Goal: Information Seeking & Learning: Check status

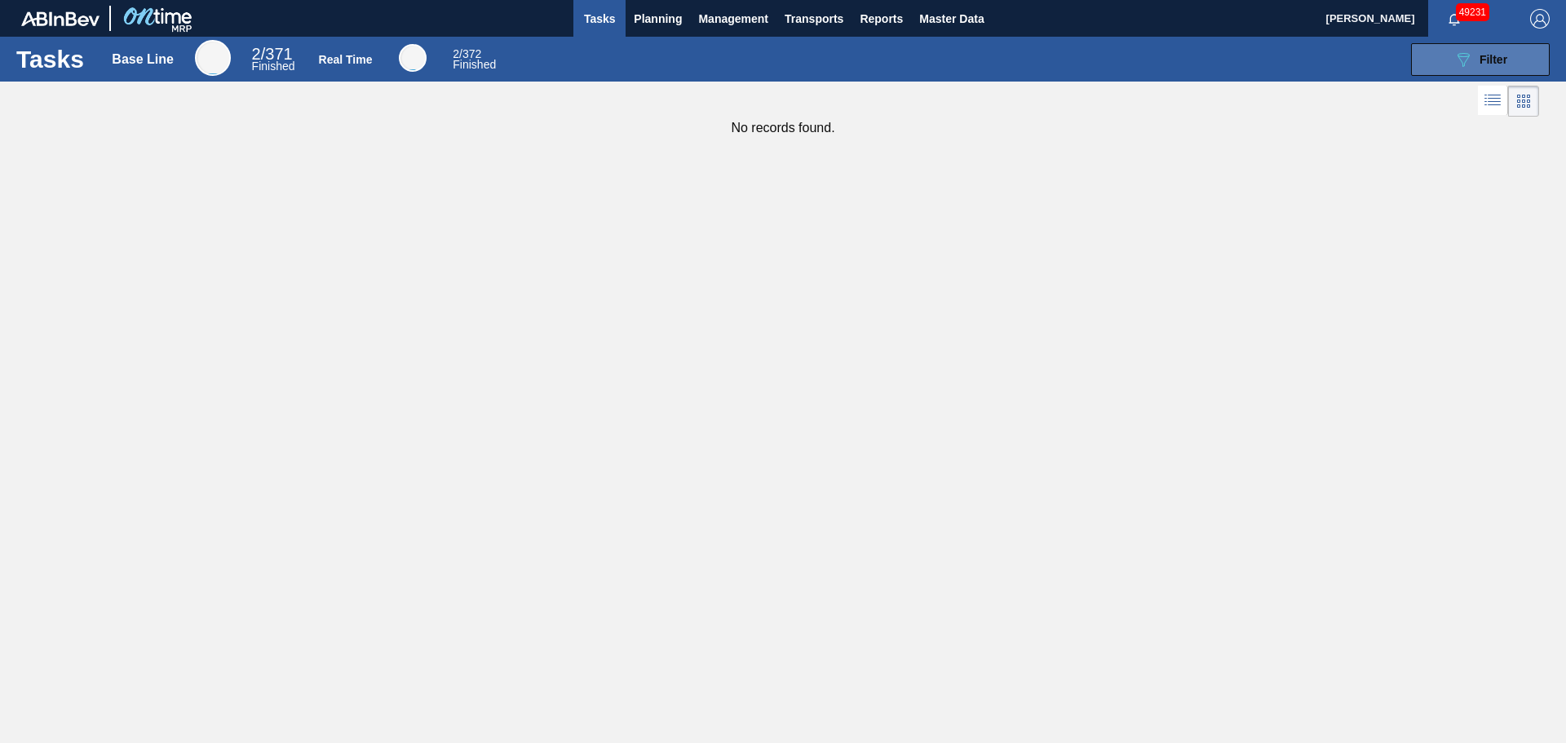
click at [1439, 60] on button "089F7B8B-B2A5-4AFE-B5C0-19BA573D28AC Filter" at bounding box center [1480, 59] width 139 height 33
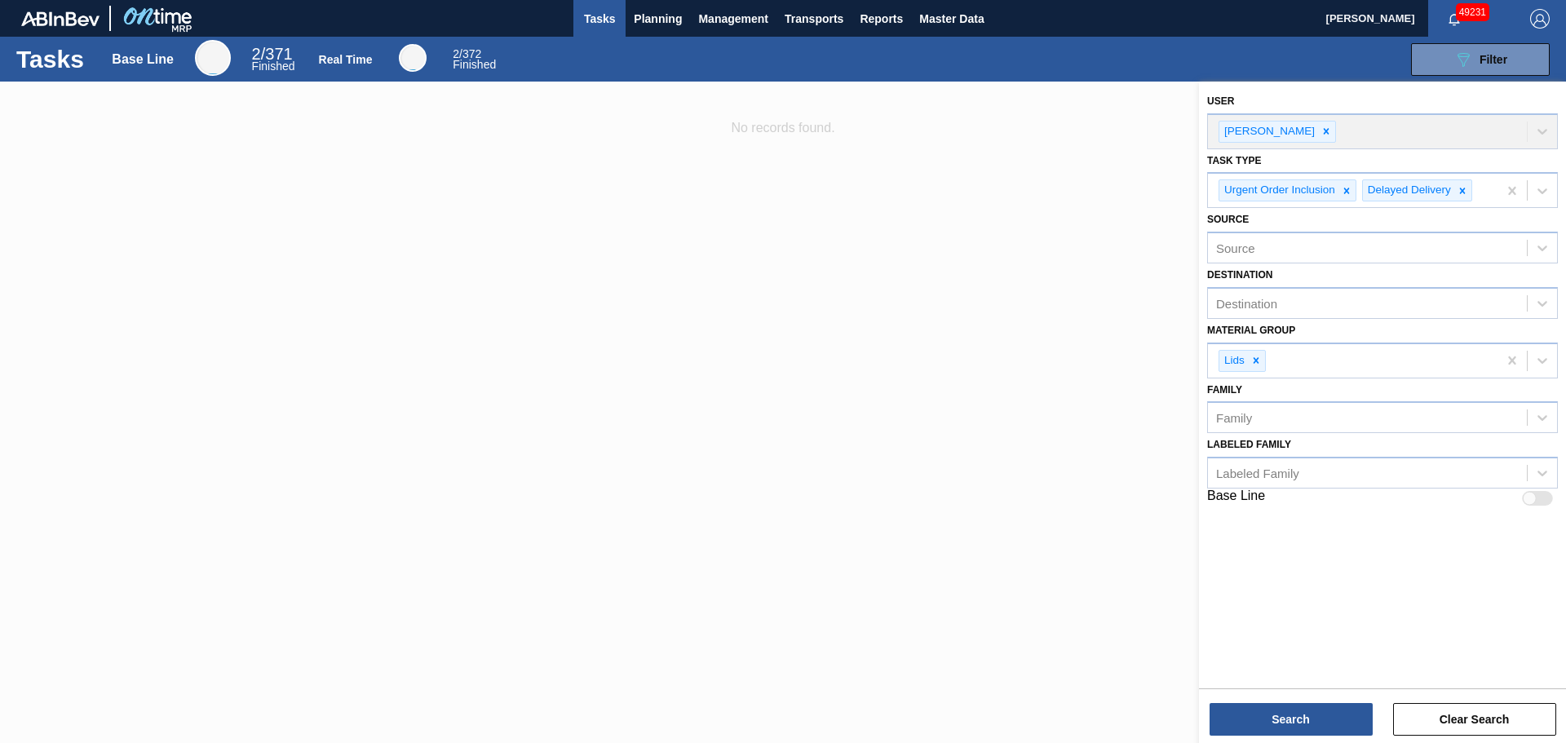
drag, startPoint x: 338, startPoint y: 219, endPoint x: 146, endPoint y: 131, distance: 211.0
click at [337, 219] on div at bounding box center [783, 453] width 1566 height 743
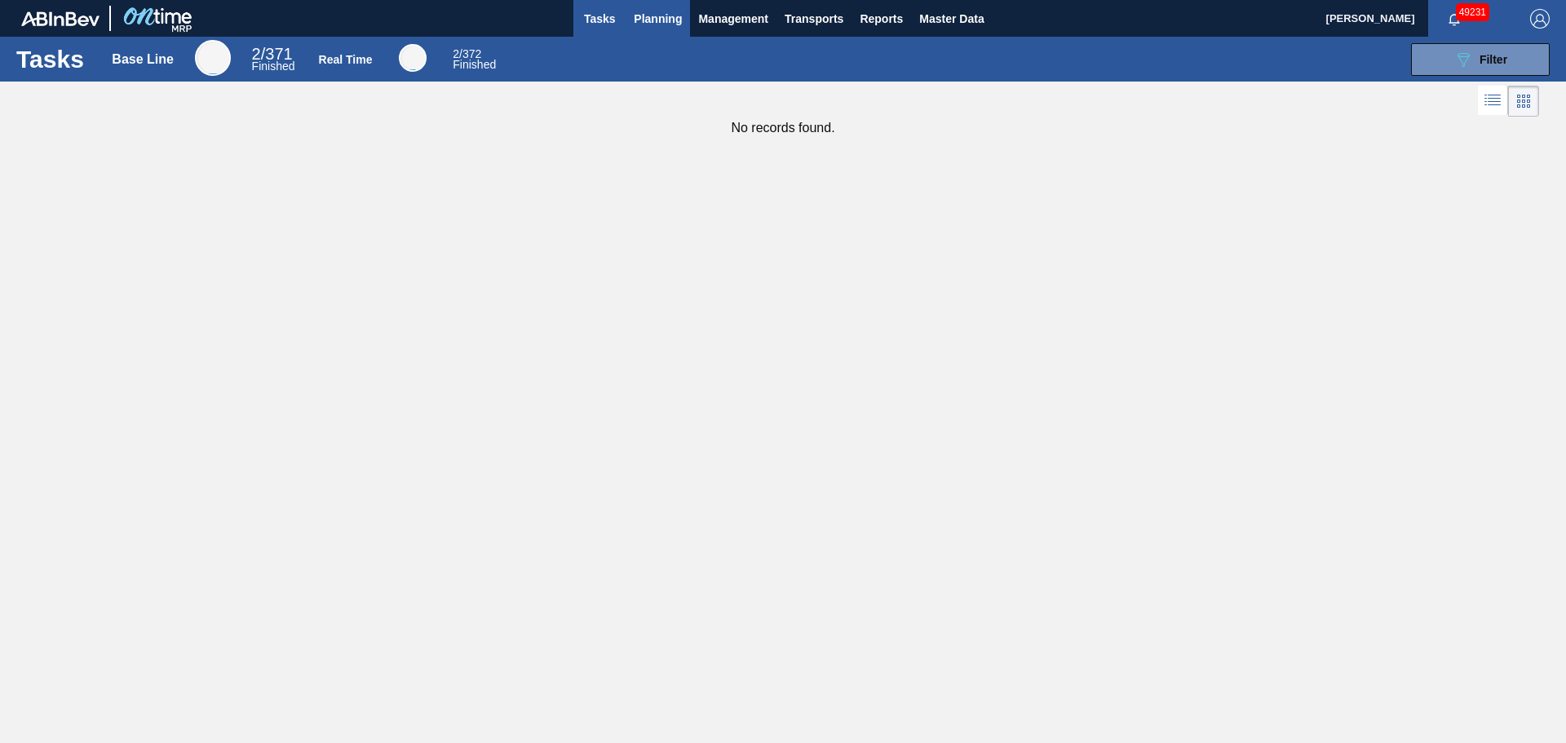
click at [644, 15] on span "Planning" at bounding box center [658, 19] width 48 height 20
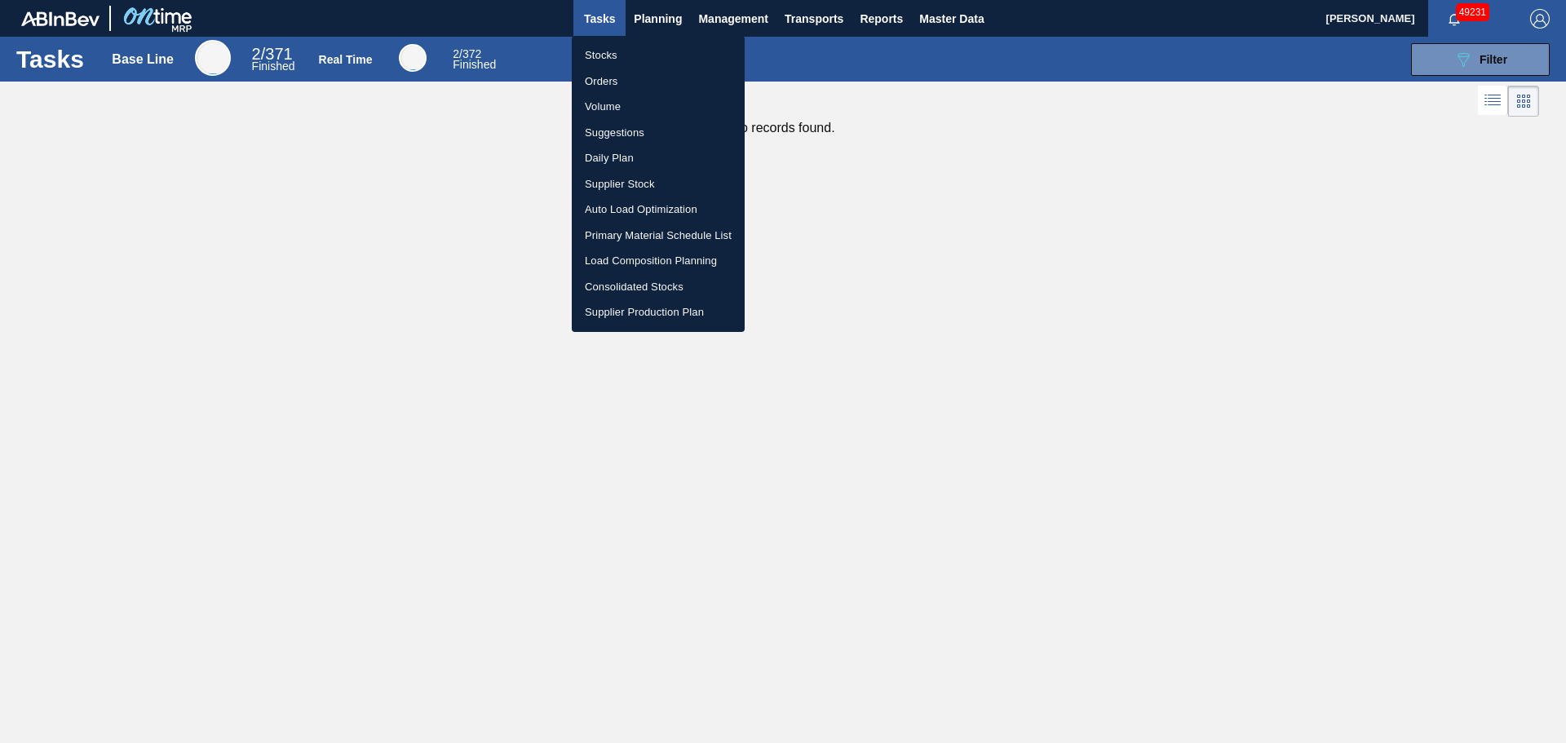
click at [645, 51] on li "Stocks" at bounding box center [658, 55] width 173 height 26
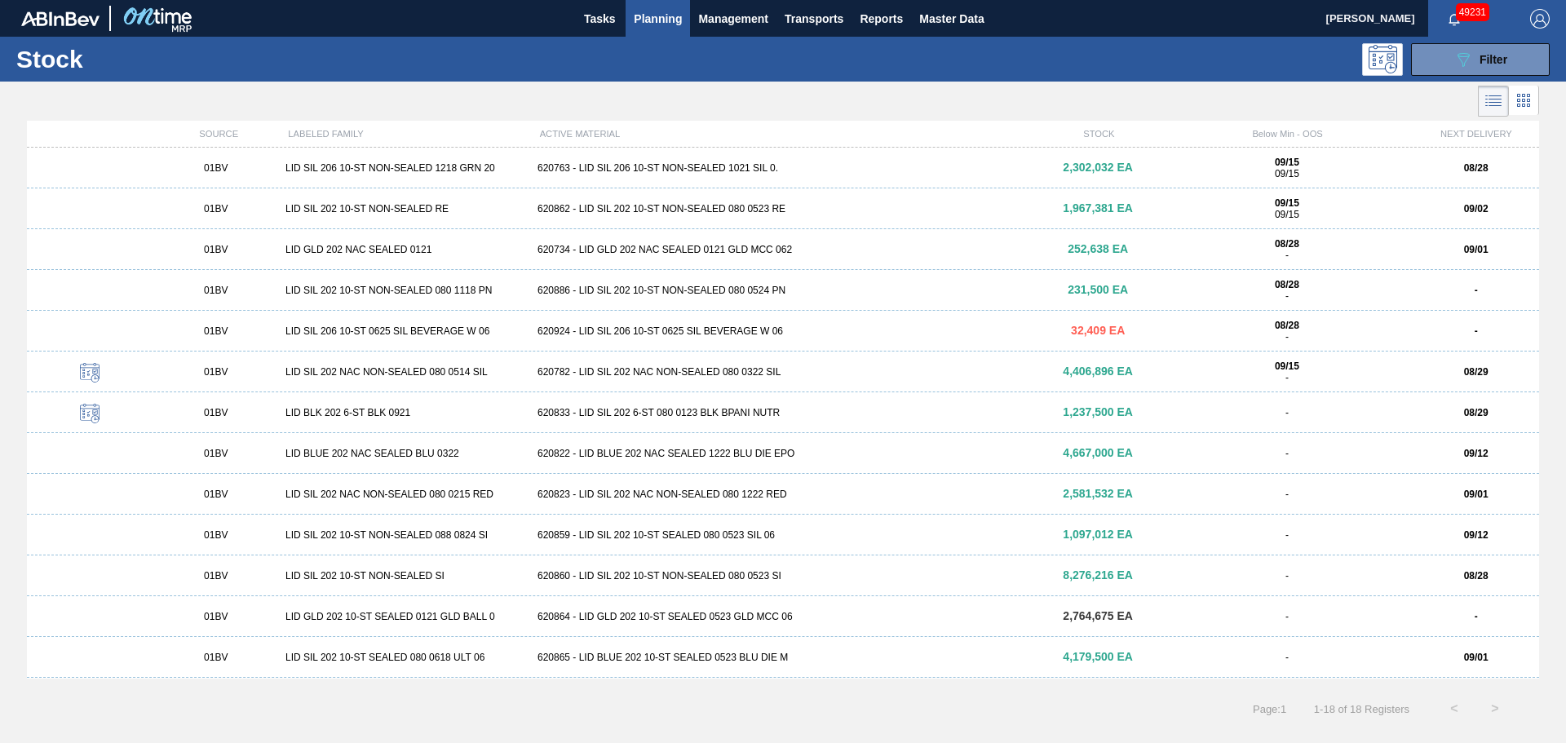
drag, startPoint x: 666, startPoint y: 82, endPoint x: 665, endPoint y: 62, distance: 20.4
click at [666, 82] on div at bounding box center [769, 101] width 1539 height 39
click at [662, 16] on span "Planning" at bounding box center [658, 19] width 48 height 20
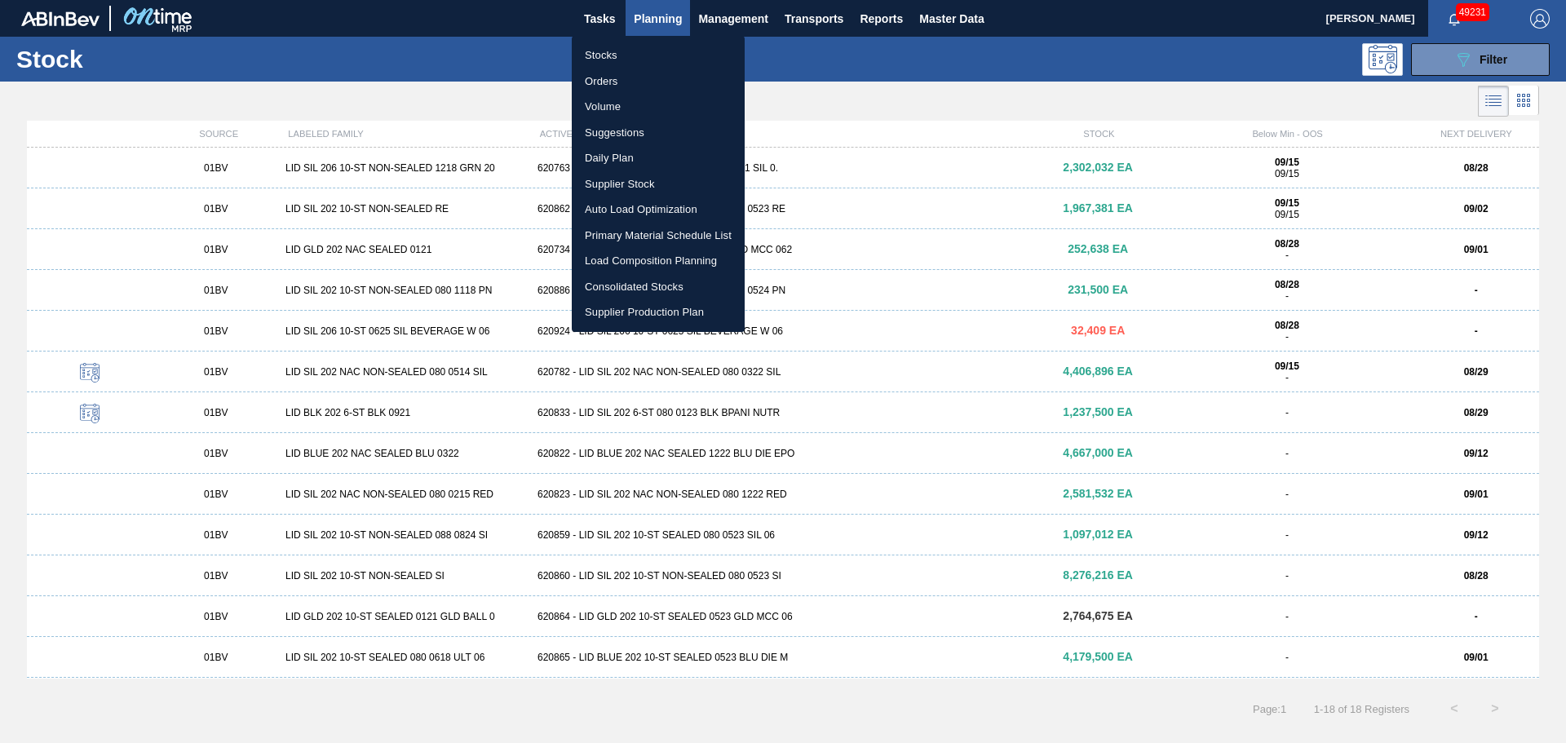
click at [662, 16] on div at bounding box center [783, 371] width 1566 height 743
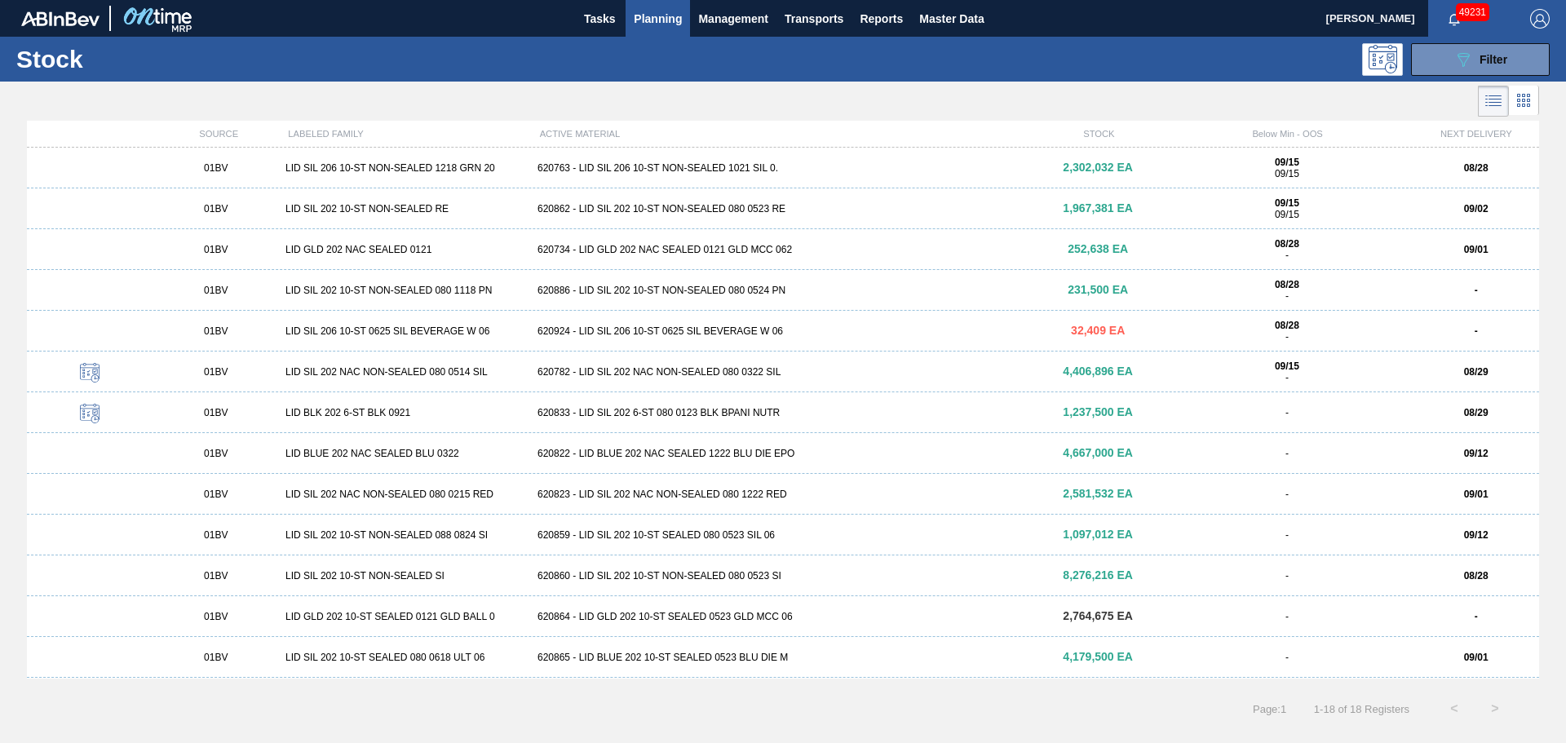
click at [610, 162] on div "620763 - LID SIL 206 10-ST NON-SEALED 1021 SIL 0." at bounding box center [783, 167] width 504 height 11
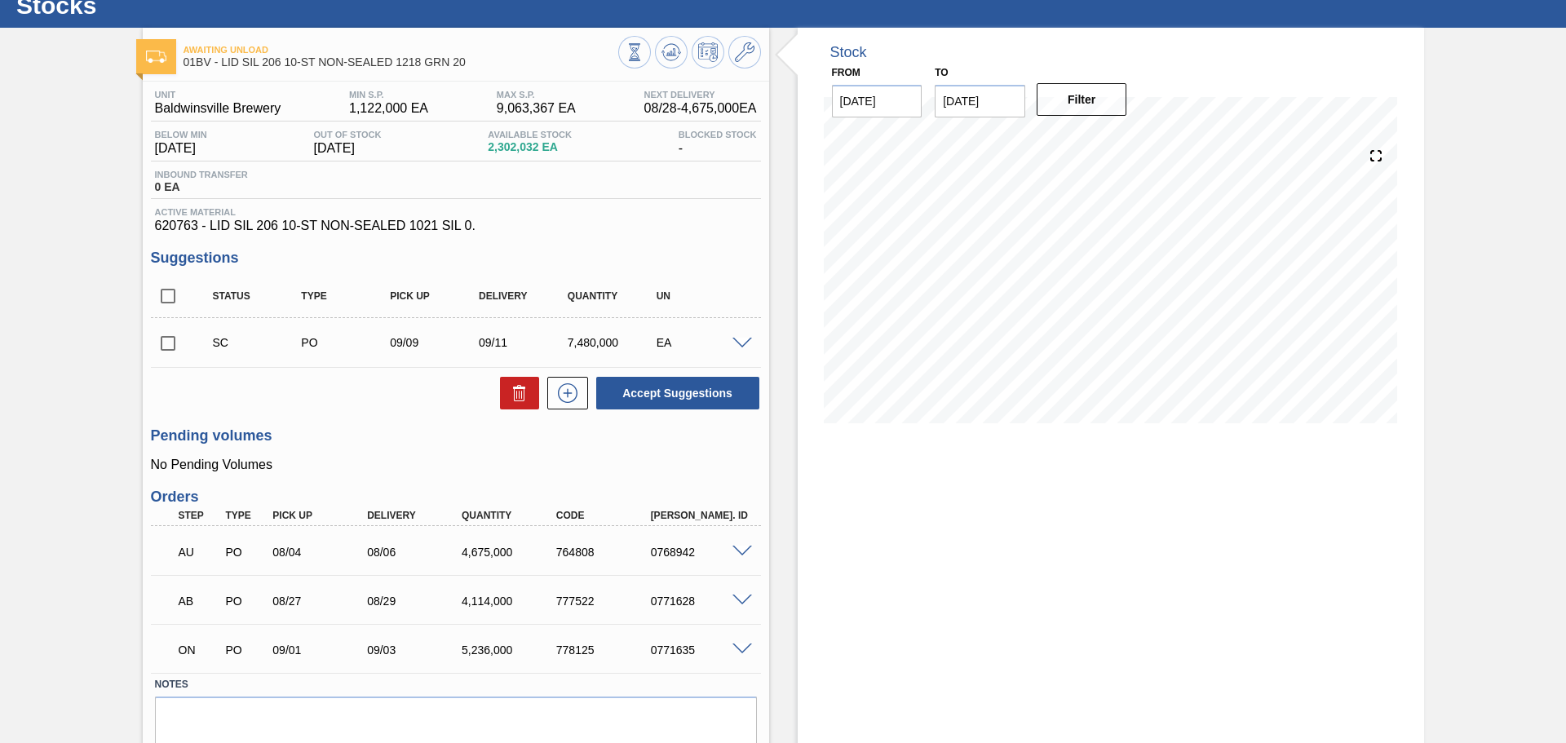
scroll to position [117, 0]
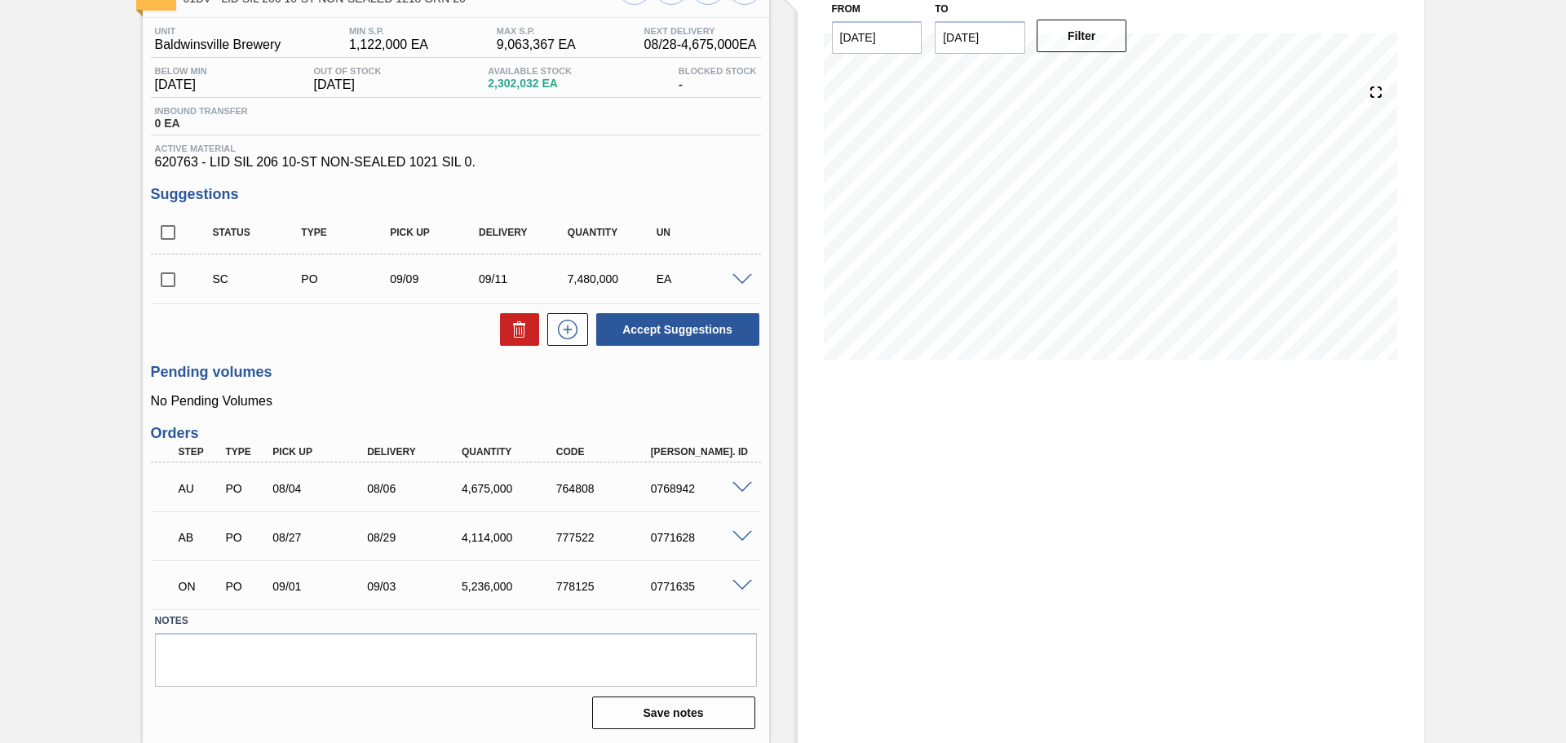
click at [744, 489] on span at bounding box center [743, 488] width 20 height 12
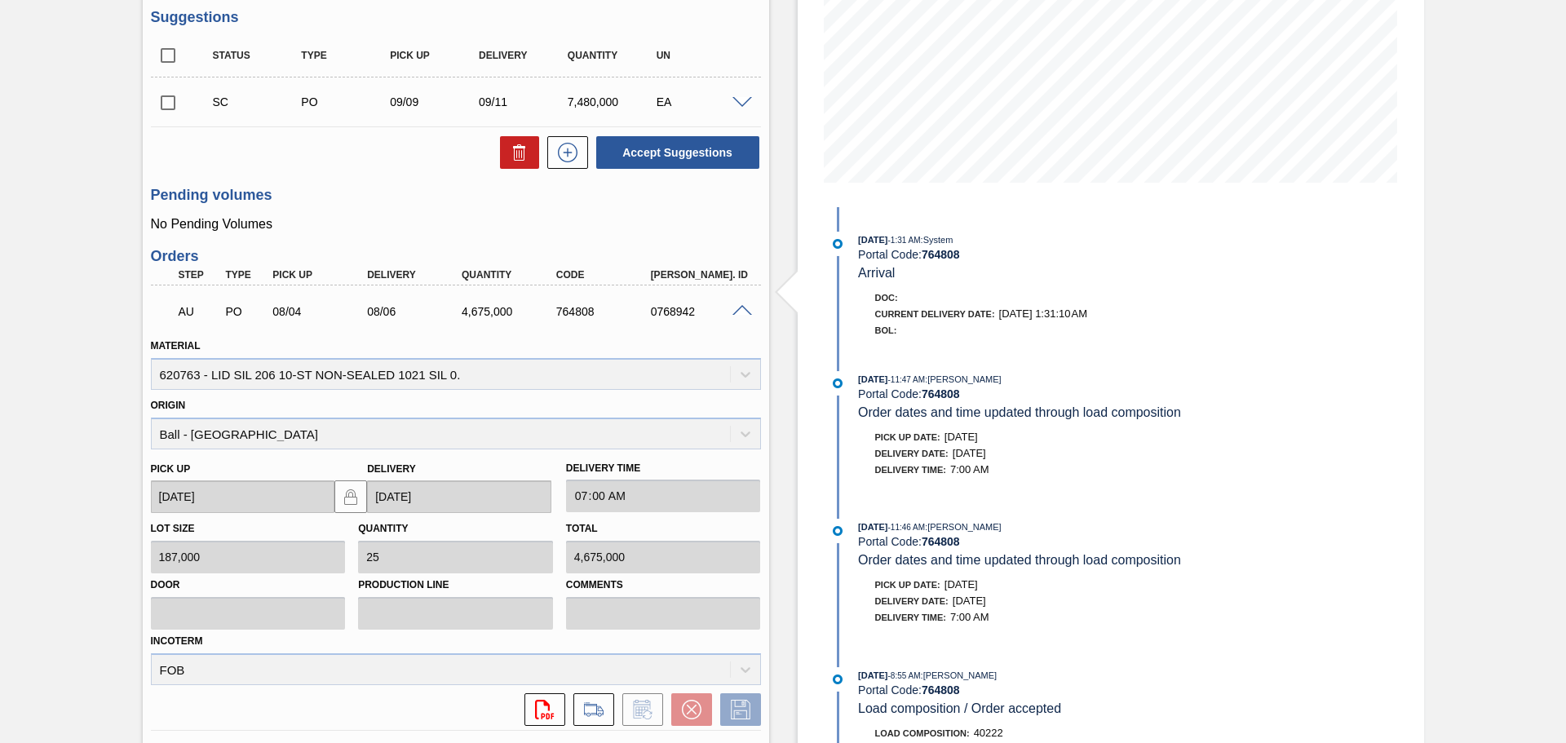
scroll to position [513, 0]
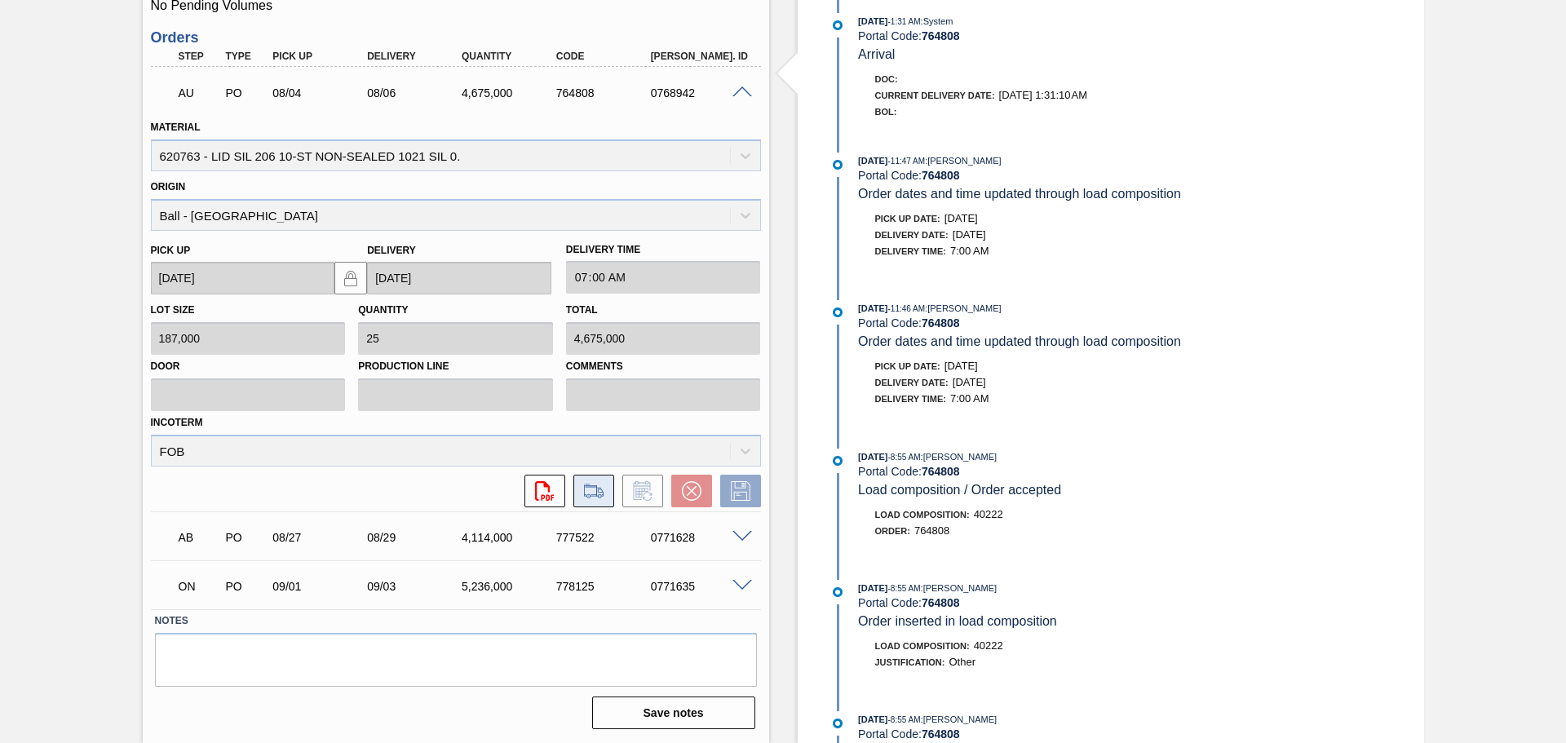
click at [601, 497] on icon at bounding box center [594, 491] width 26 height 20
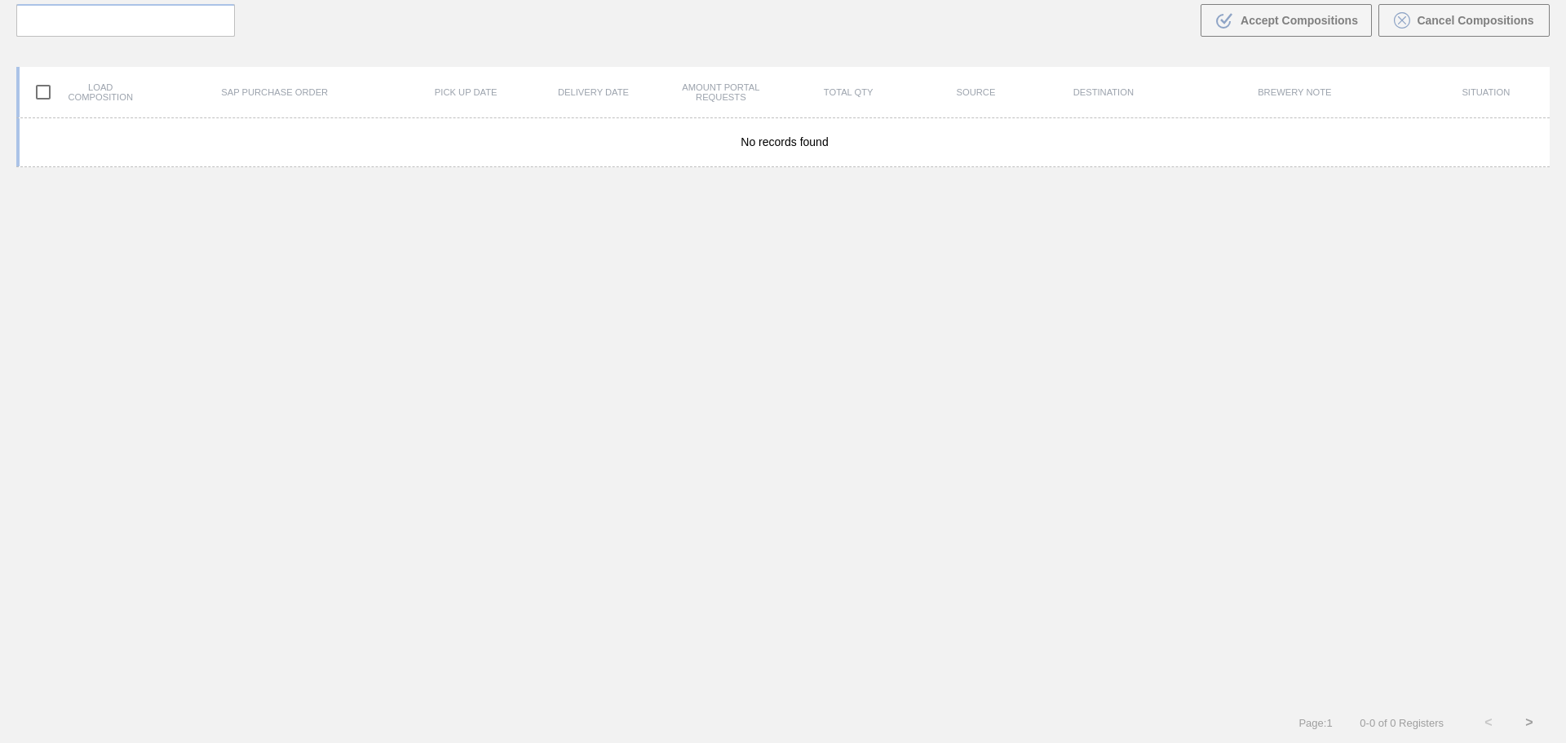
scroll to position [117, 0]
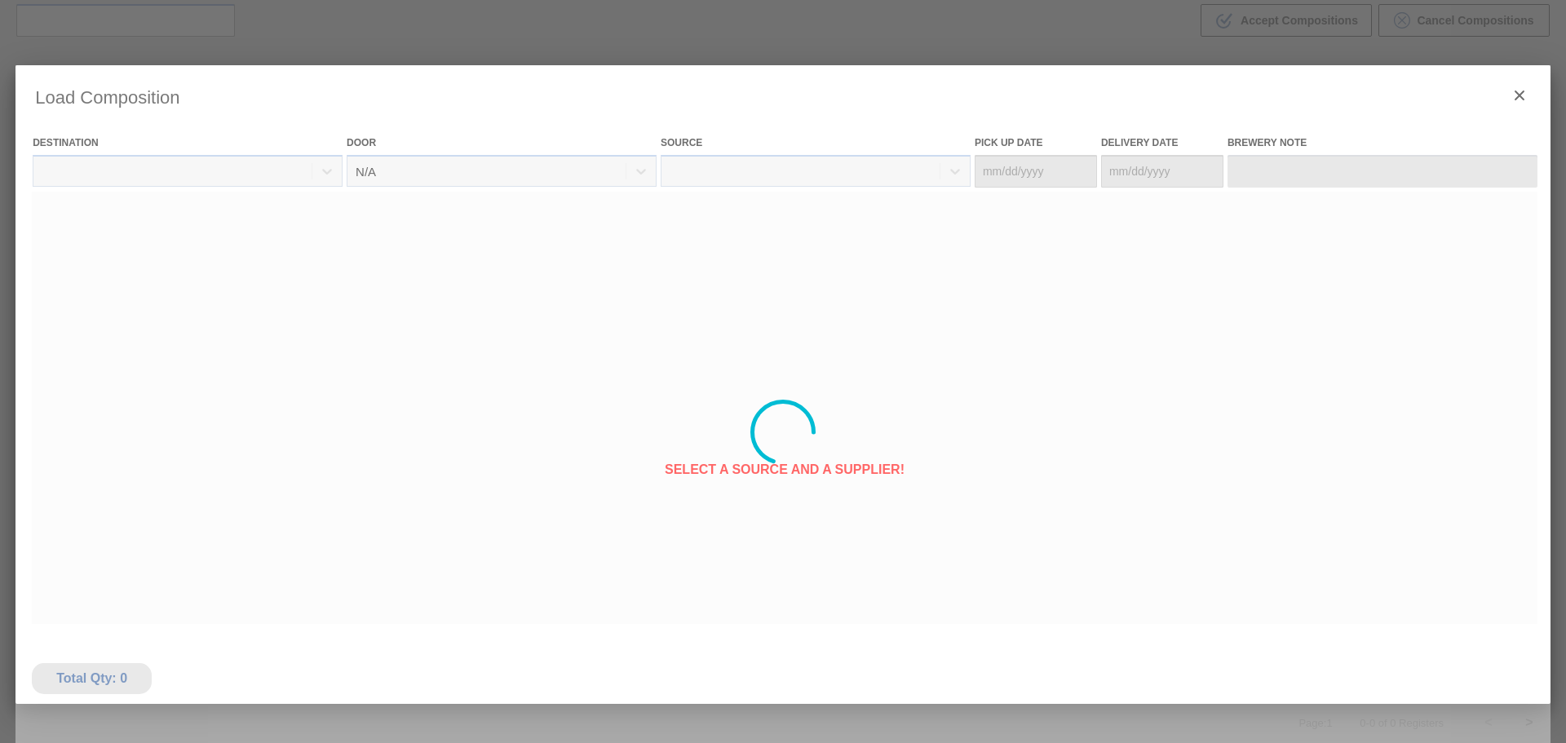
type Date "[DATE]"
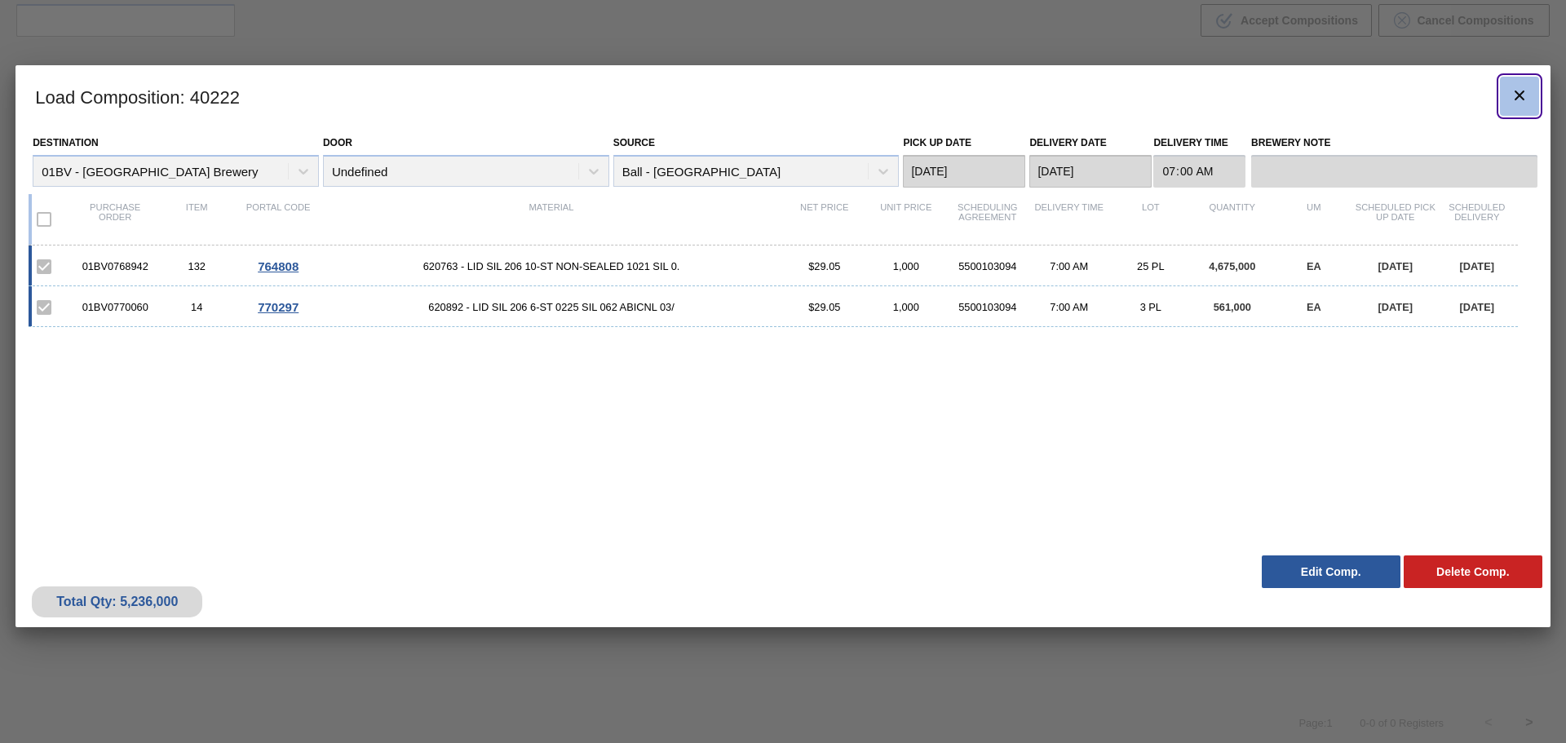
click at [1505, 108] on button "botão de ícone" at bounding box center [1519, 96] width 39 height 39
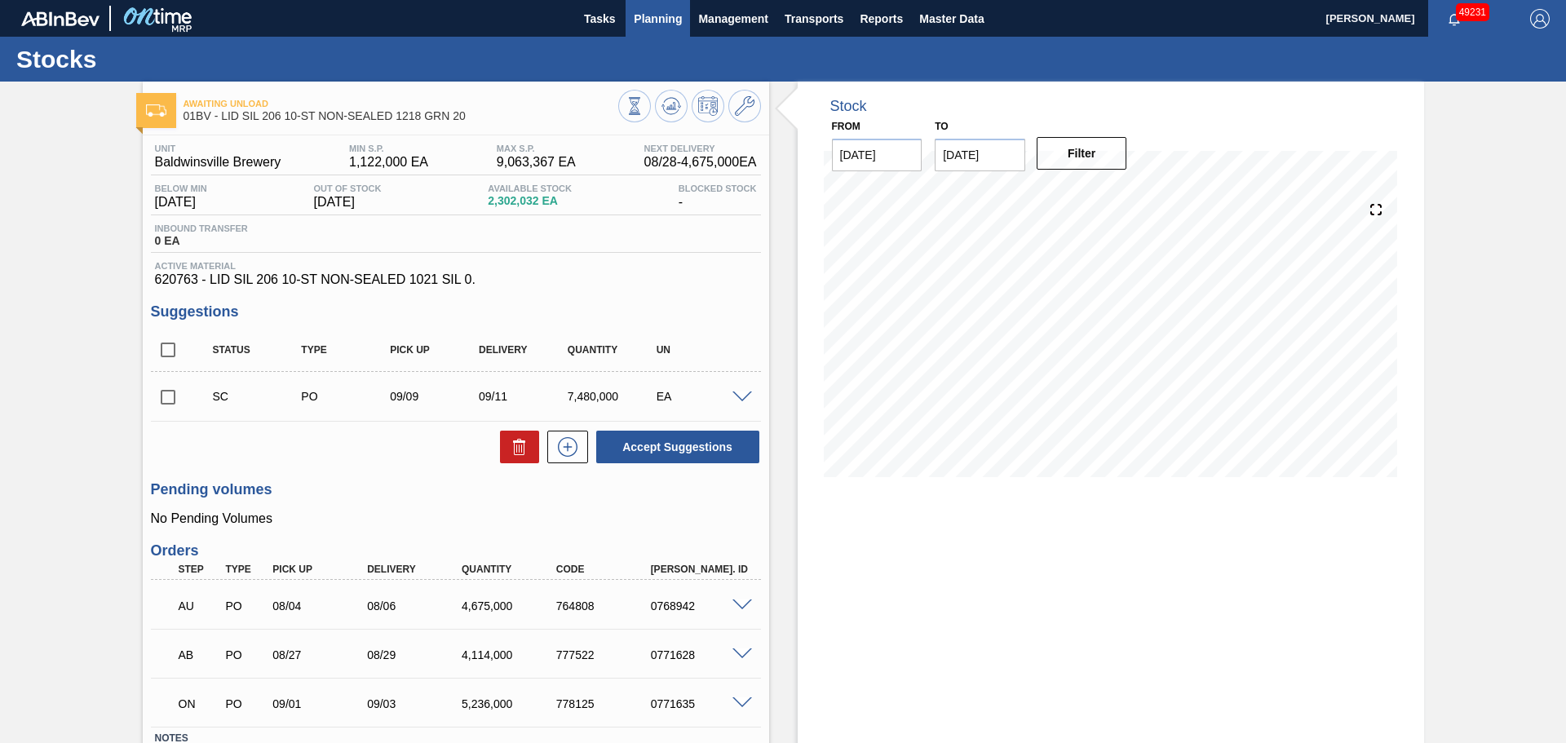
click at [647, 24] on span "Planning" at bounding box center [658, 19] width 48 height 20
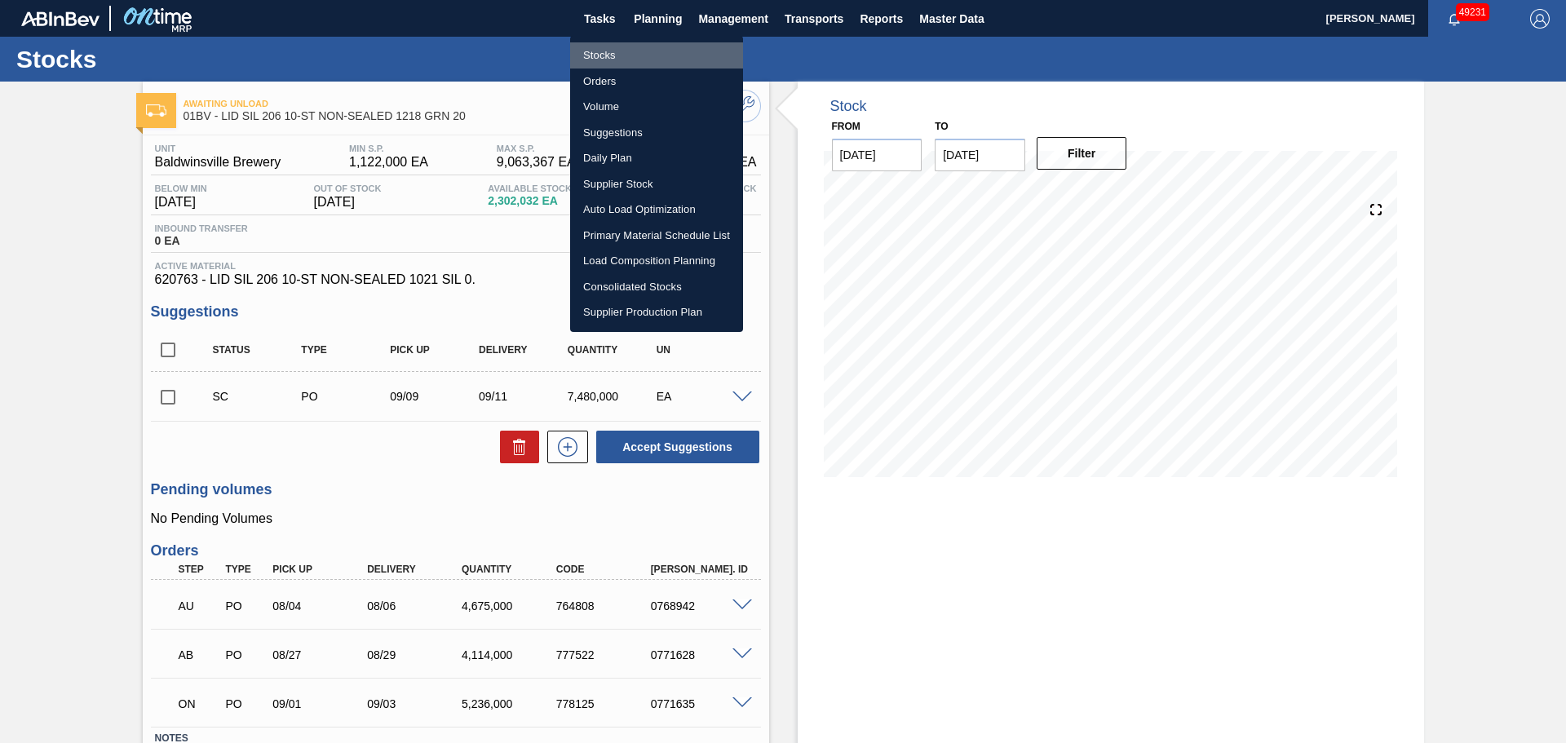
click at [622, 56] on li "Stocks" at bounding box center [656, 55] width 173 height 26
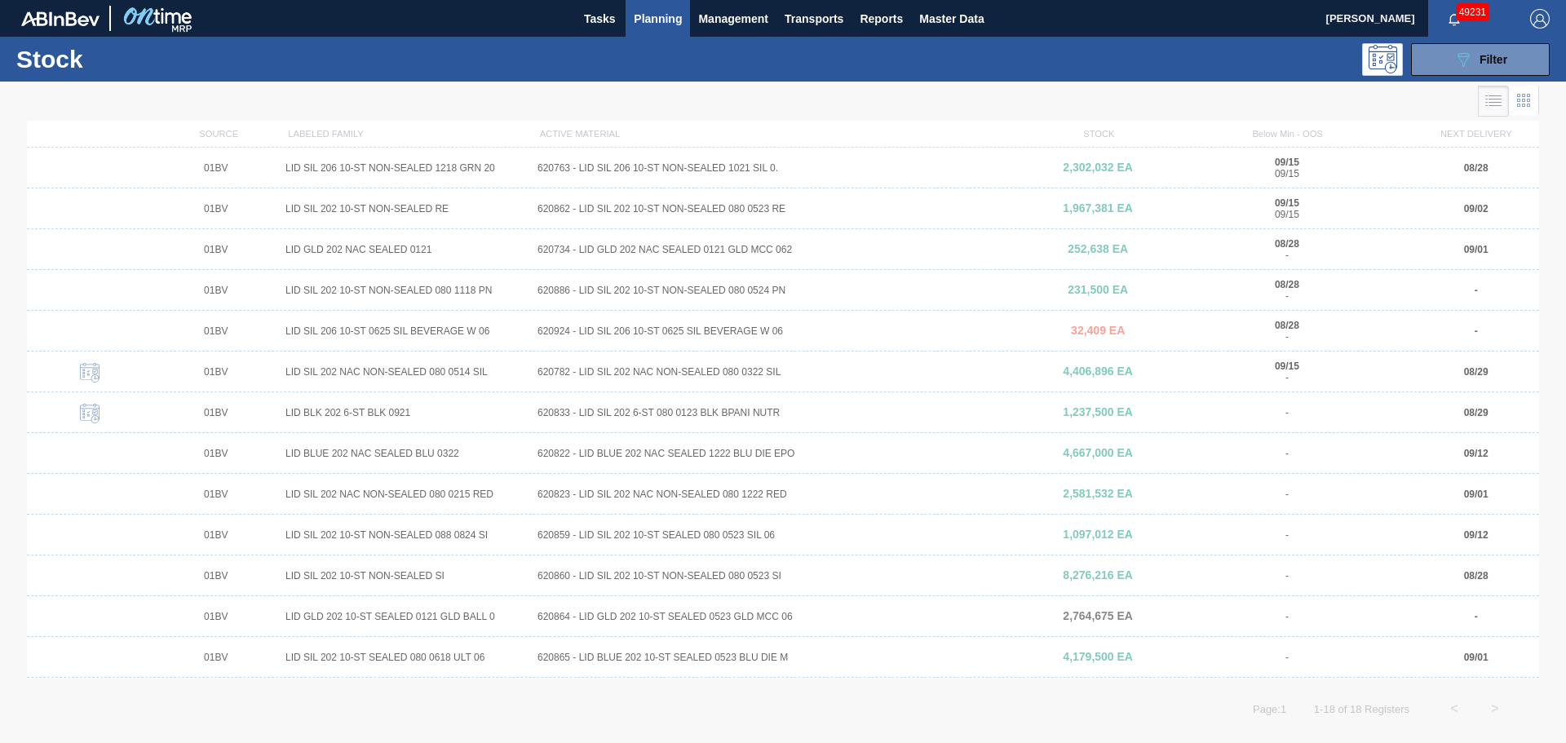
click at [1523, 100] on icon at bounding box center [1524, 101] width 20 height 20
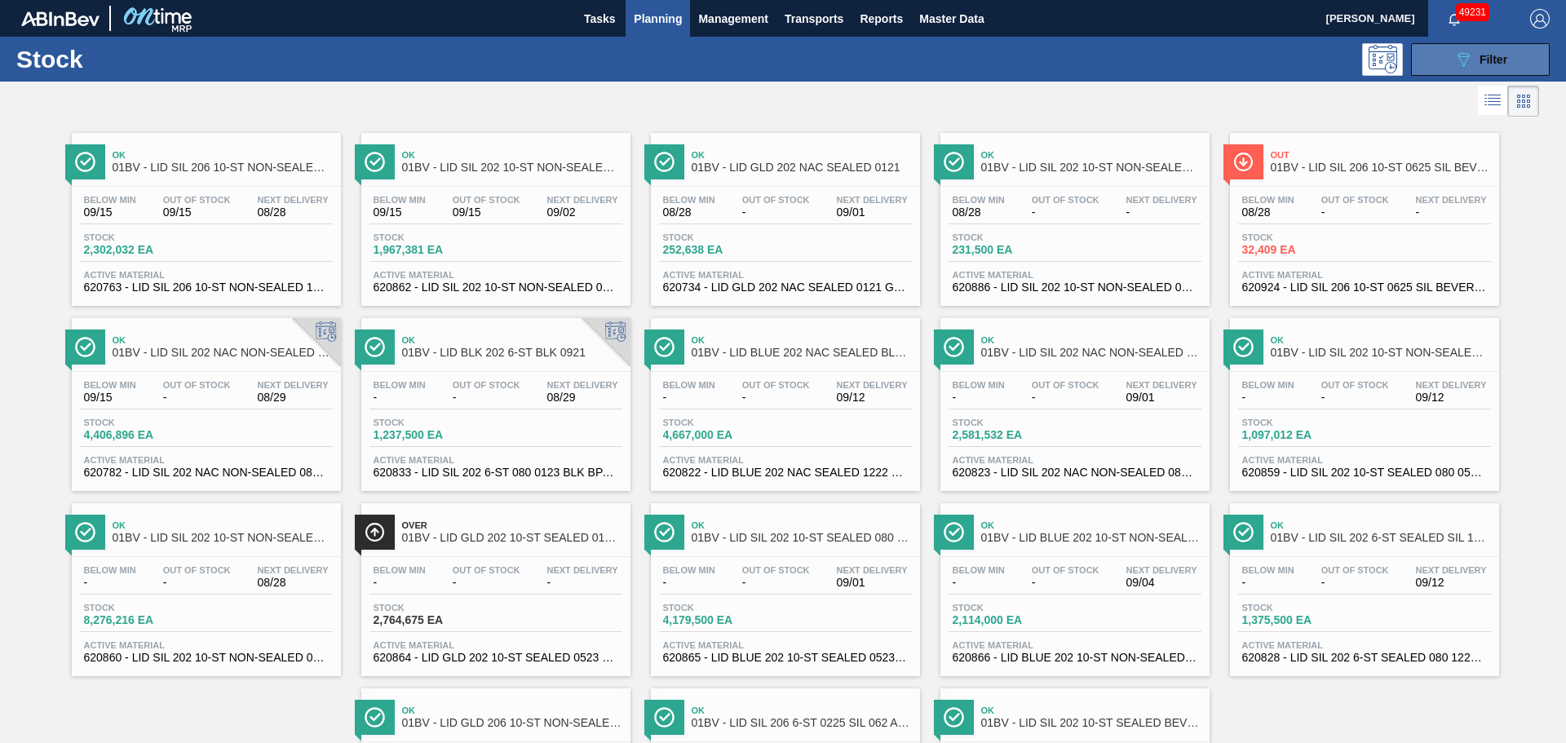
click at [1487, 69] on button "089F7B8B-B2A5-4AFE-B5C0-19BA573D28AC Filter" at bounding box center [1480, 59] width 139 height 33
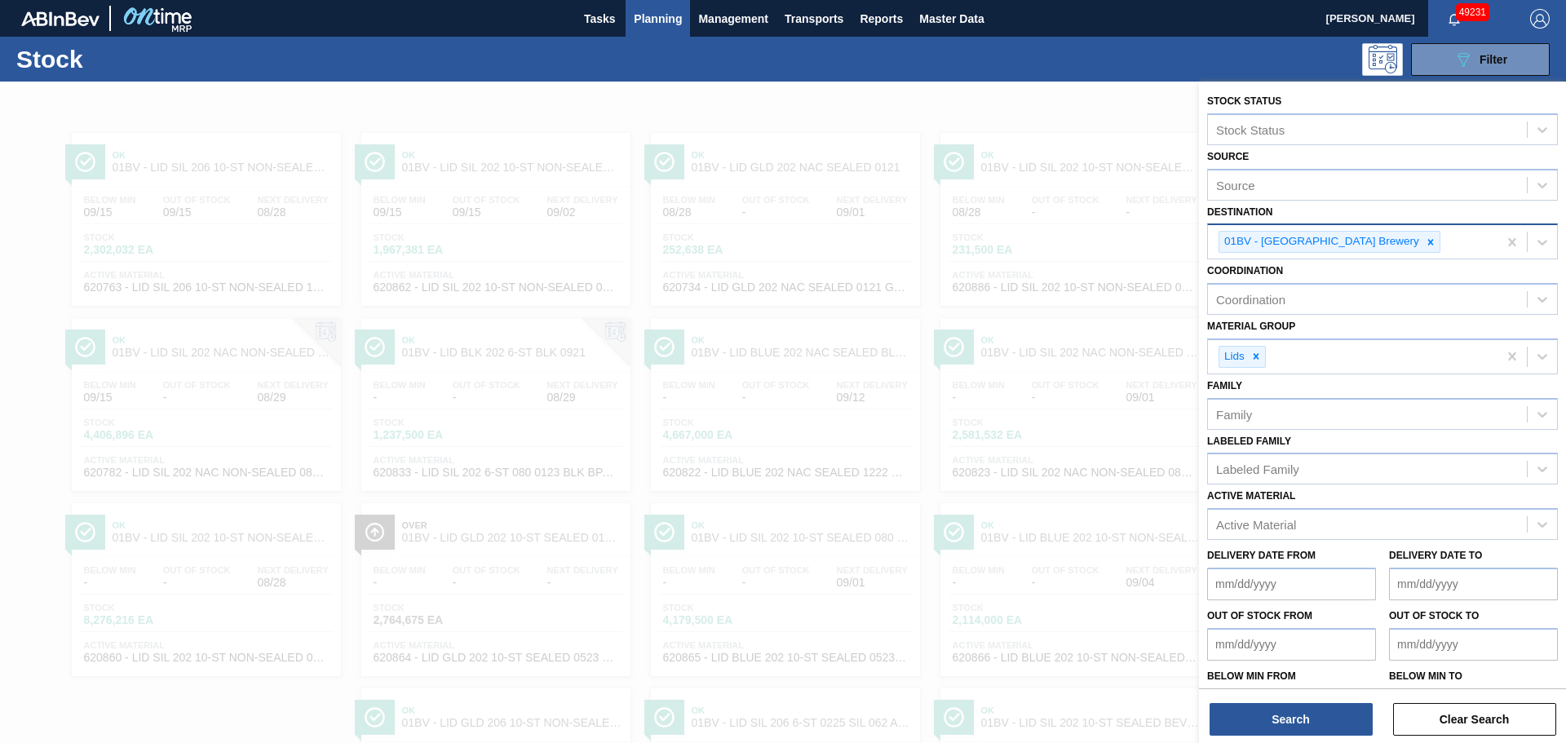
click at [1425, 239] on icon at bounding box center [1430, 242] width 11 height 11
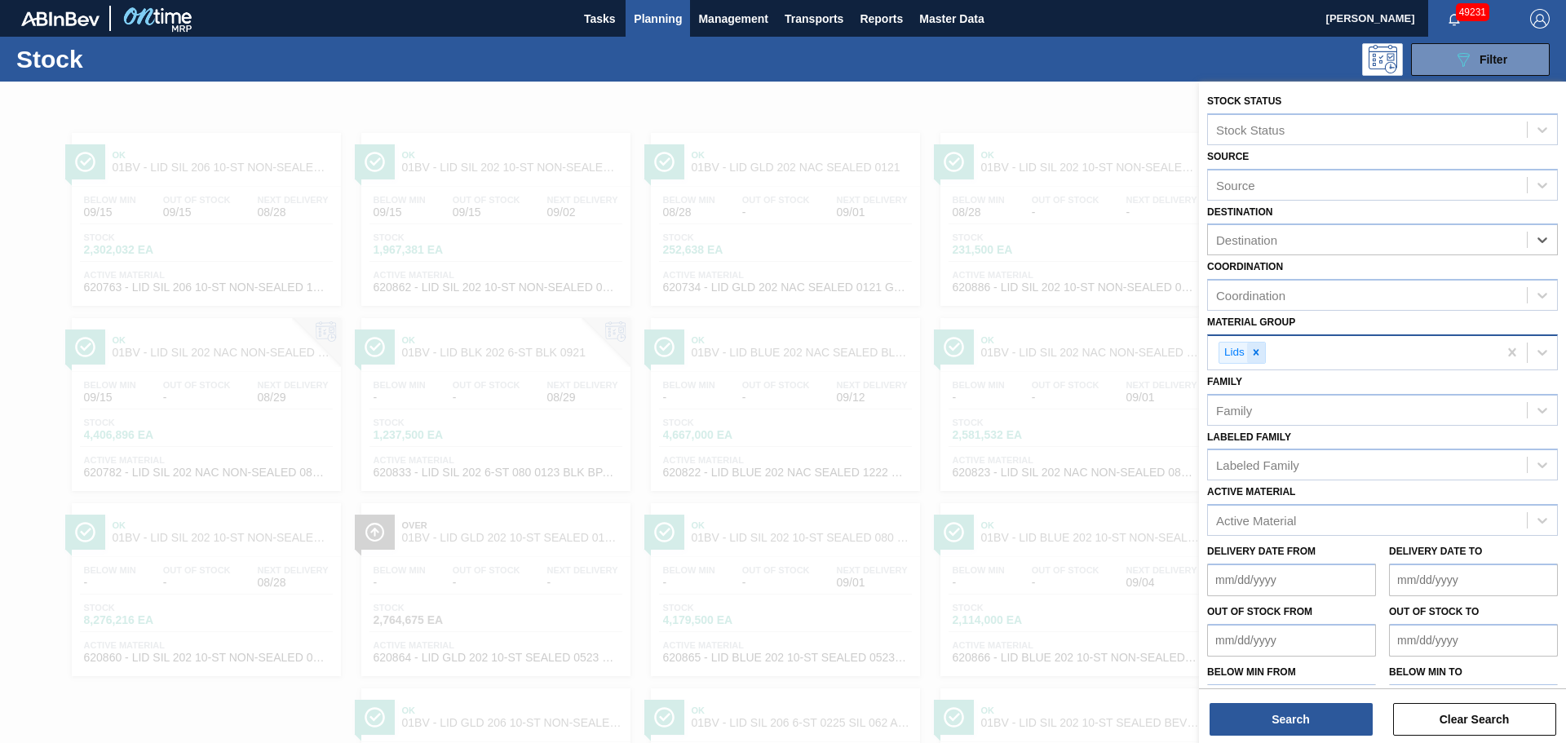
click at [1258, 351] on icon at bounding box center [1256, 353] width 6 height 6
click at [1258, 350] on div "Material Group" at bounding box center [1256, 350] width 81 height 14
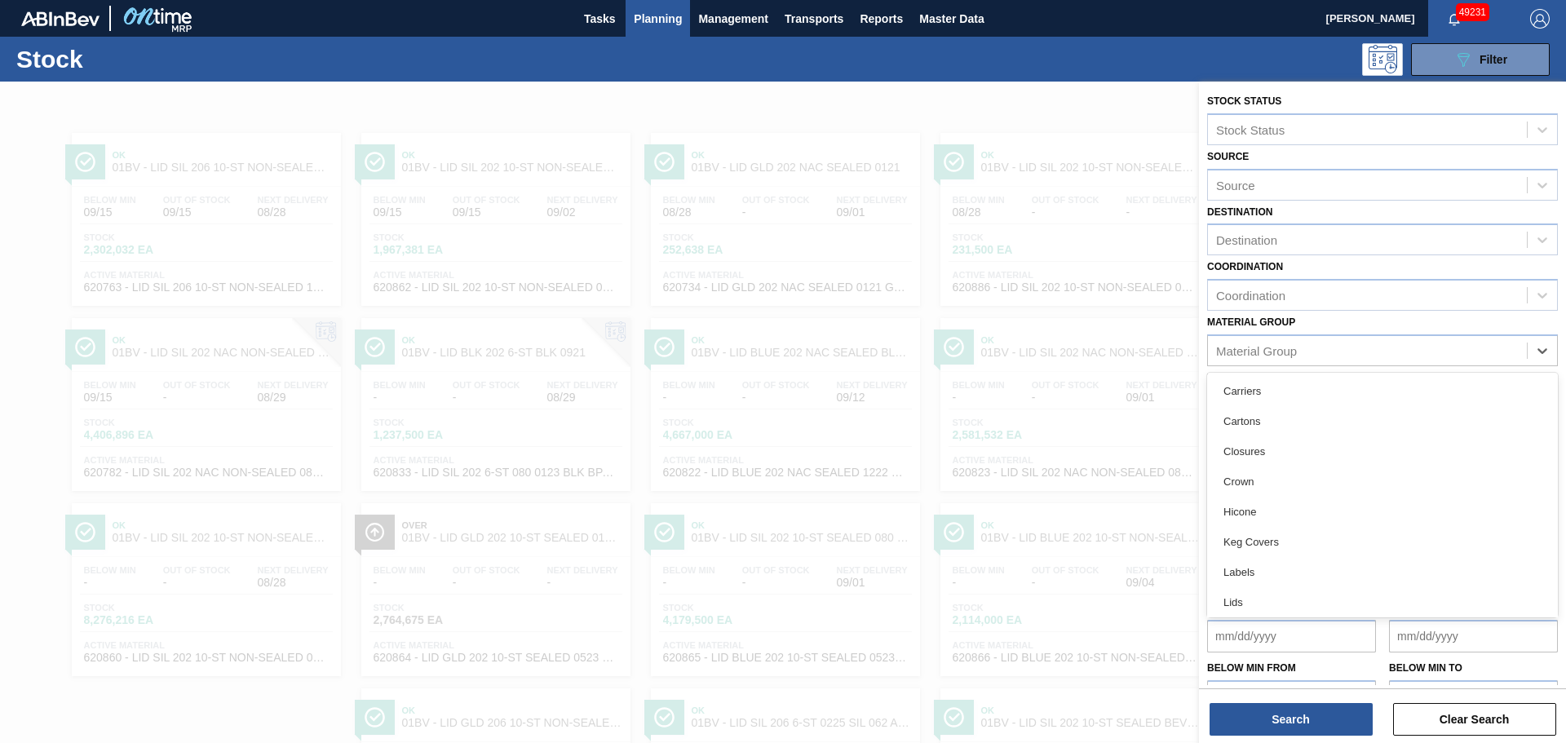
click at [1259, 604] on div "Lids" at bounding box center [1382, 602] width 351 height 30
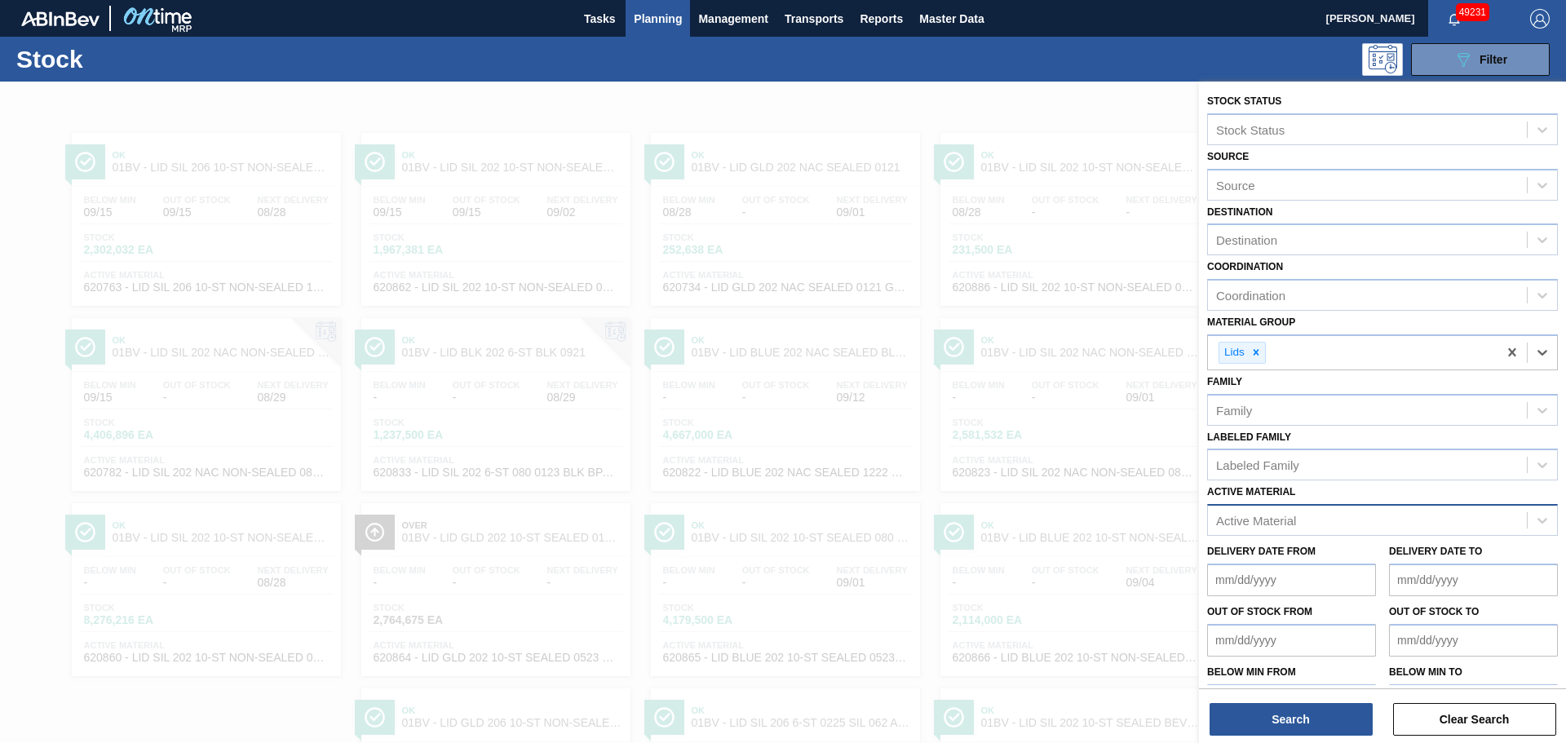
click at [1304, 525] on div "Active Material" at bounding box center [1367, 521] width 319 height 24
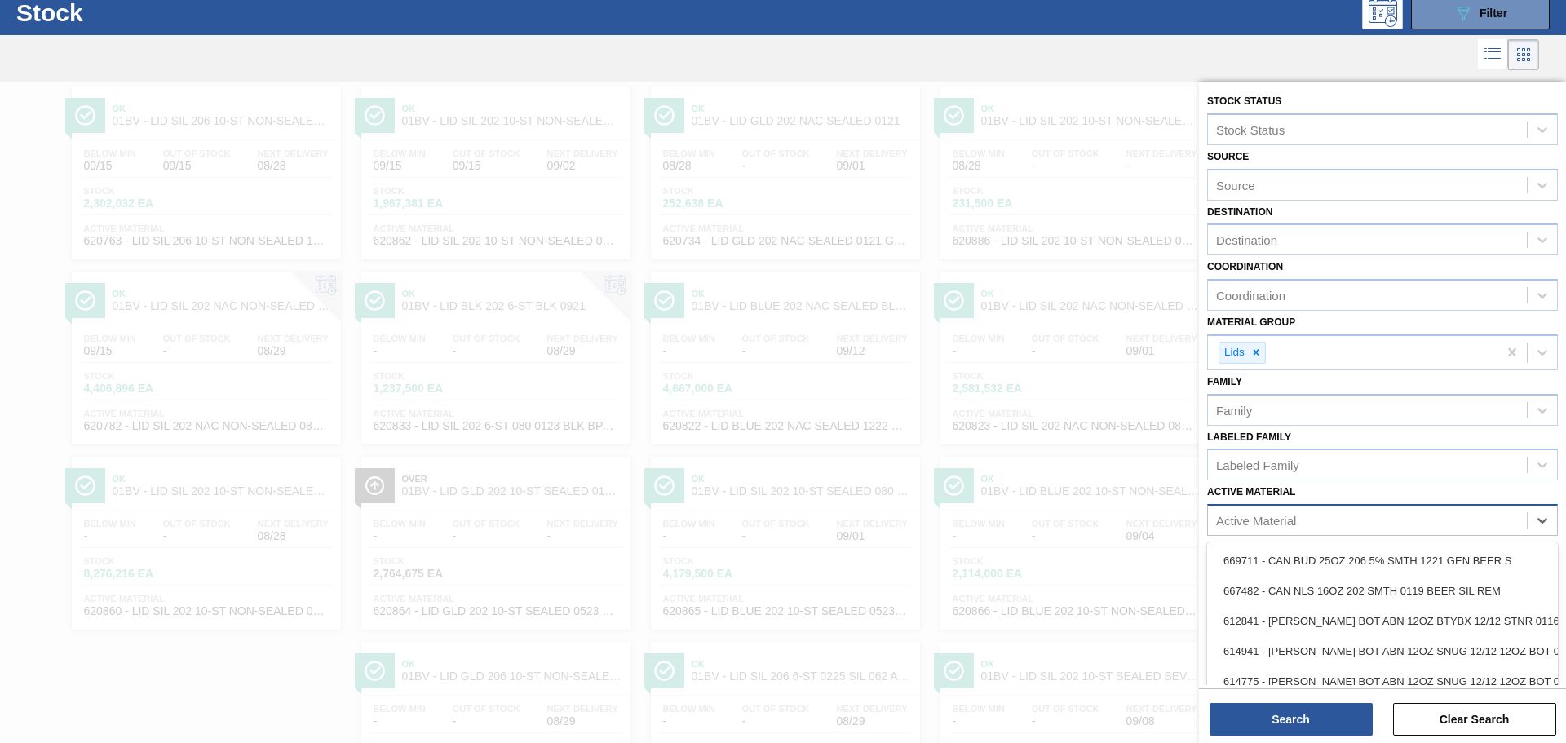
scroll to position [51, 0]
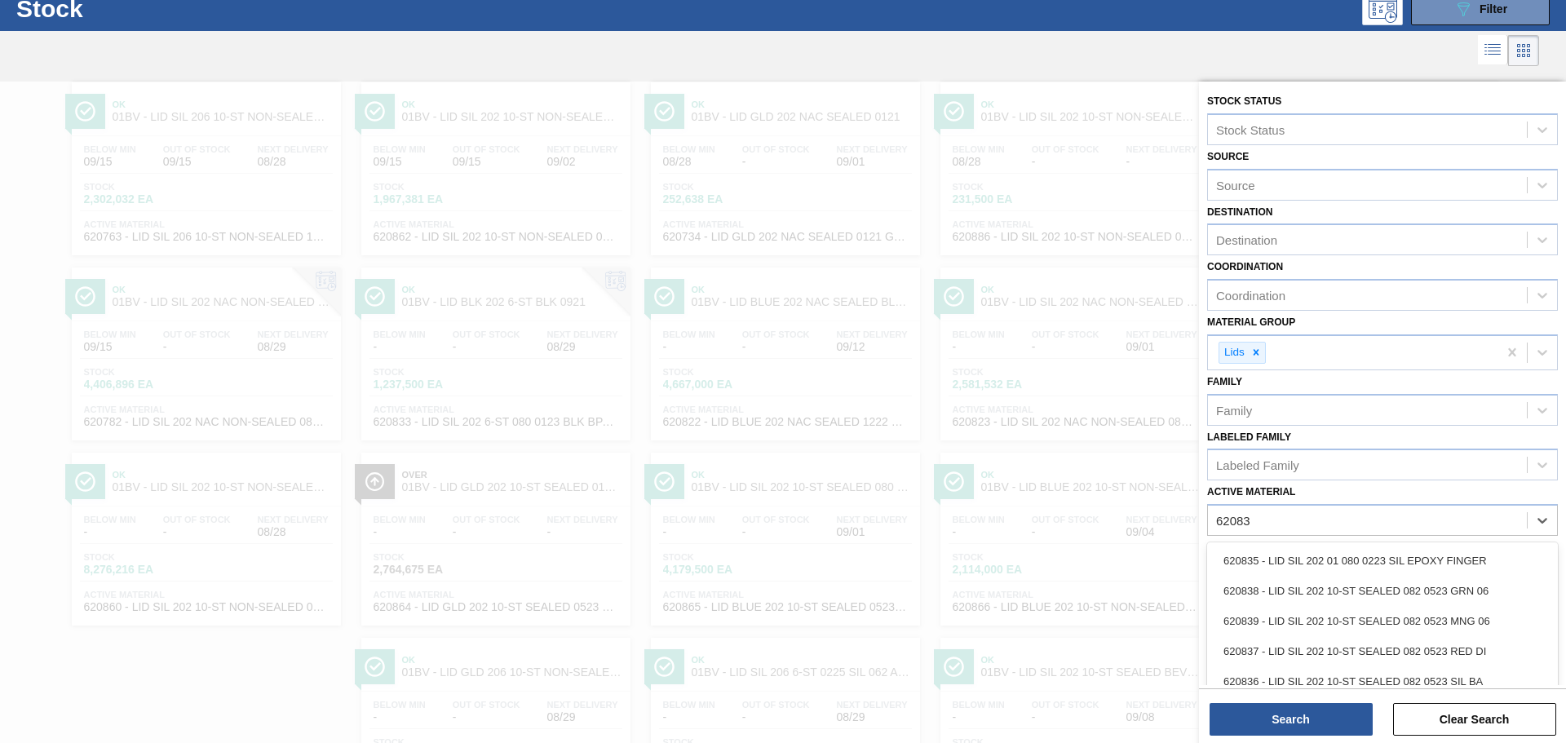
type Material "620837"
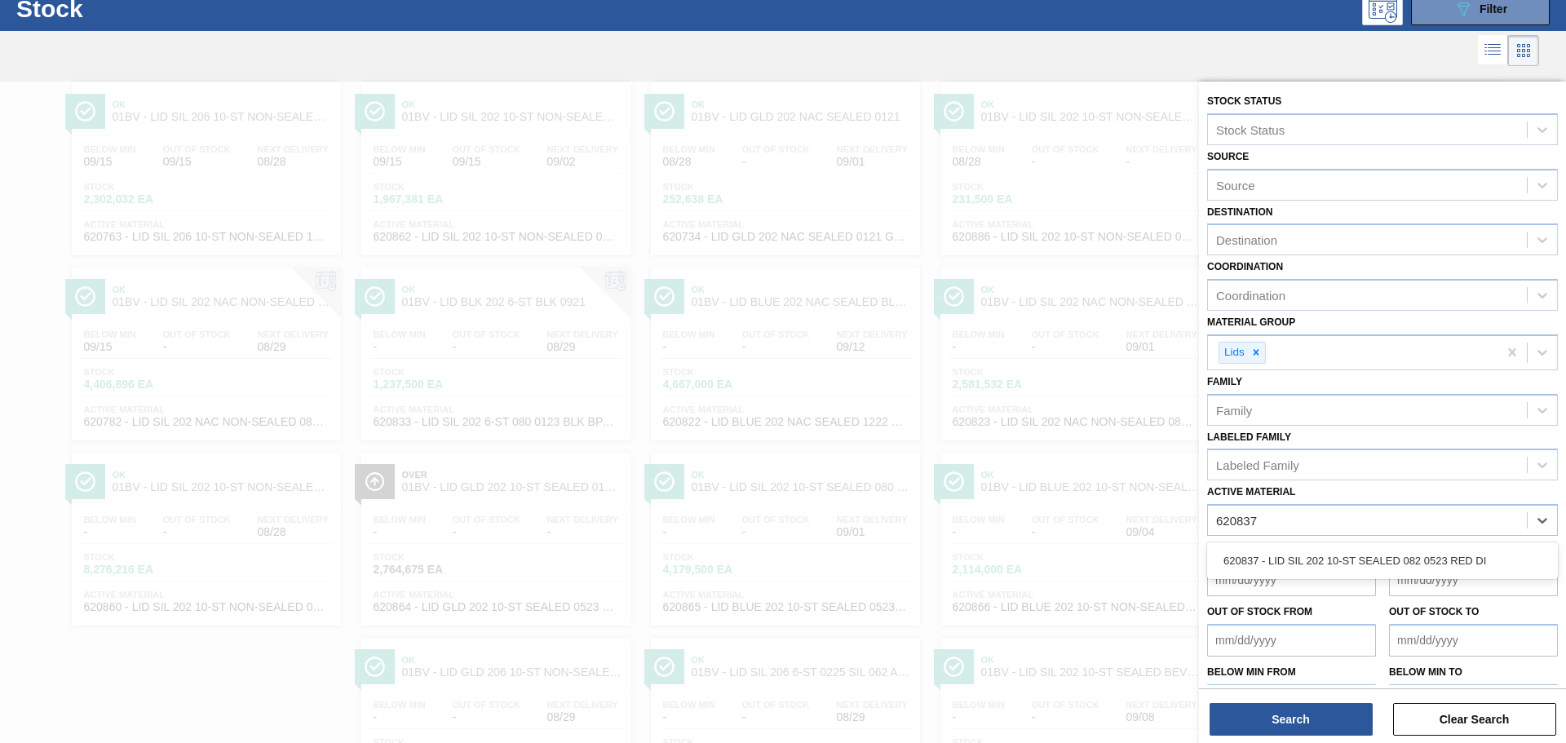
click at [1268, 564] on div "620837 - LID SIL 202 10-ST SEALED 082 0523 RED DI" at bounding box center [1382, 561] width 351 height 30
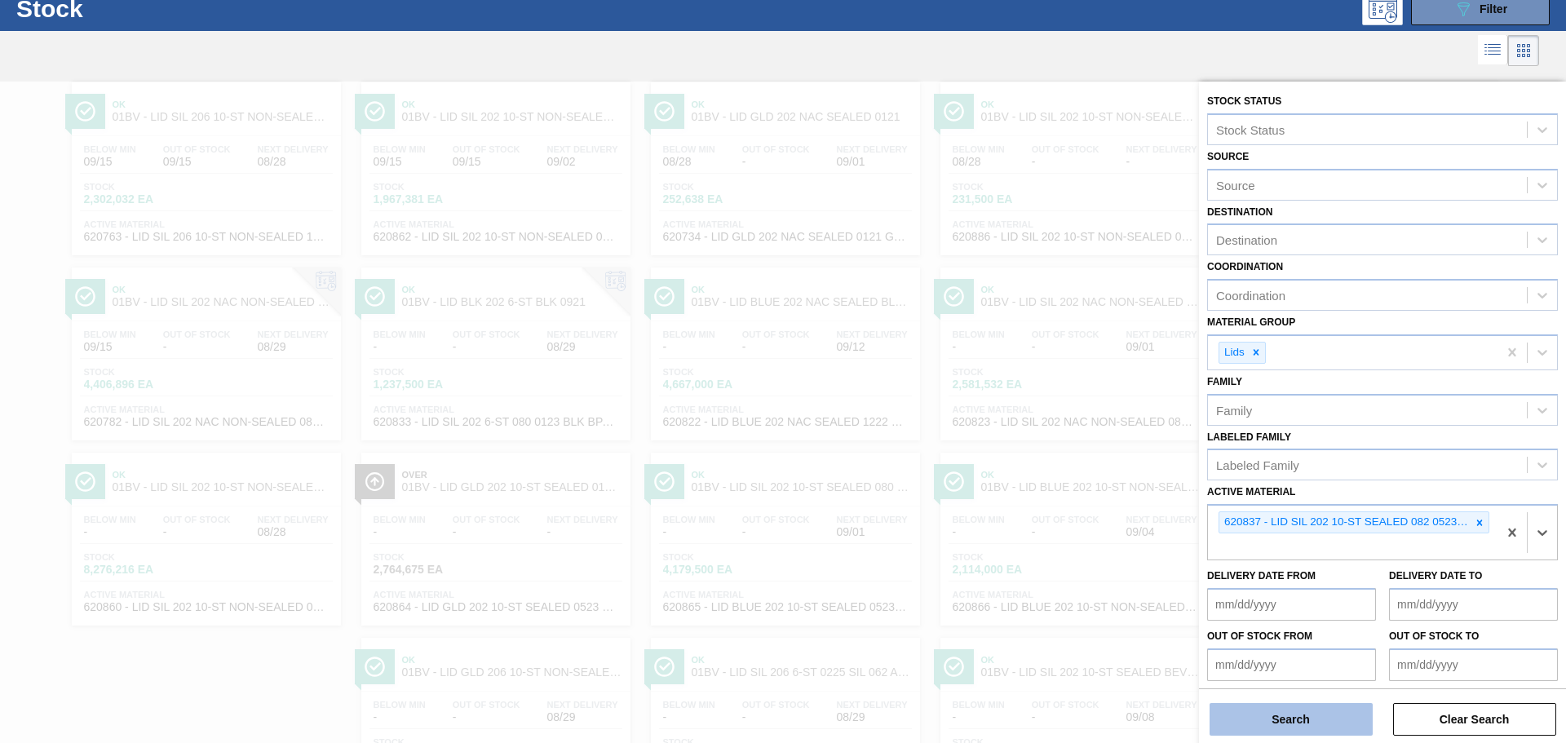
click at [1286, 722] on button "Search" at bounding box center [1291, 719] width 163 height 33
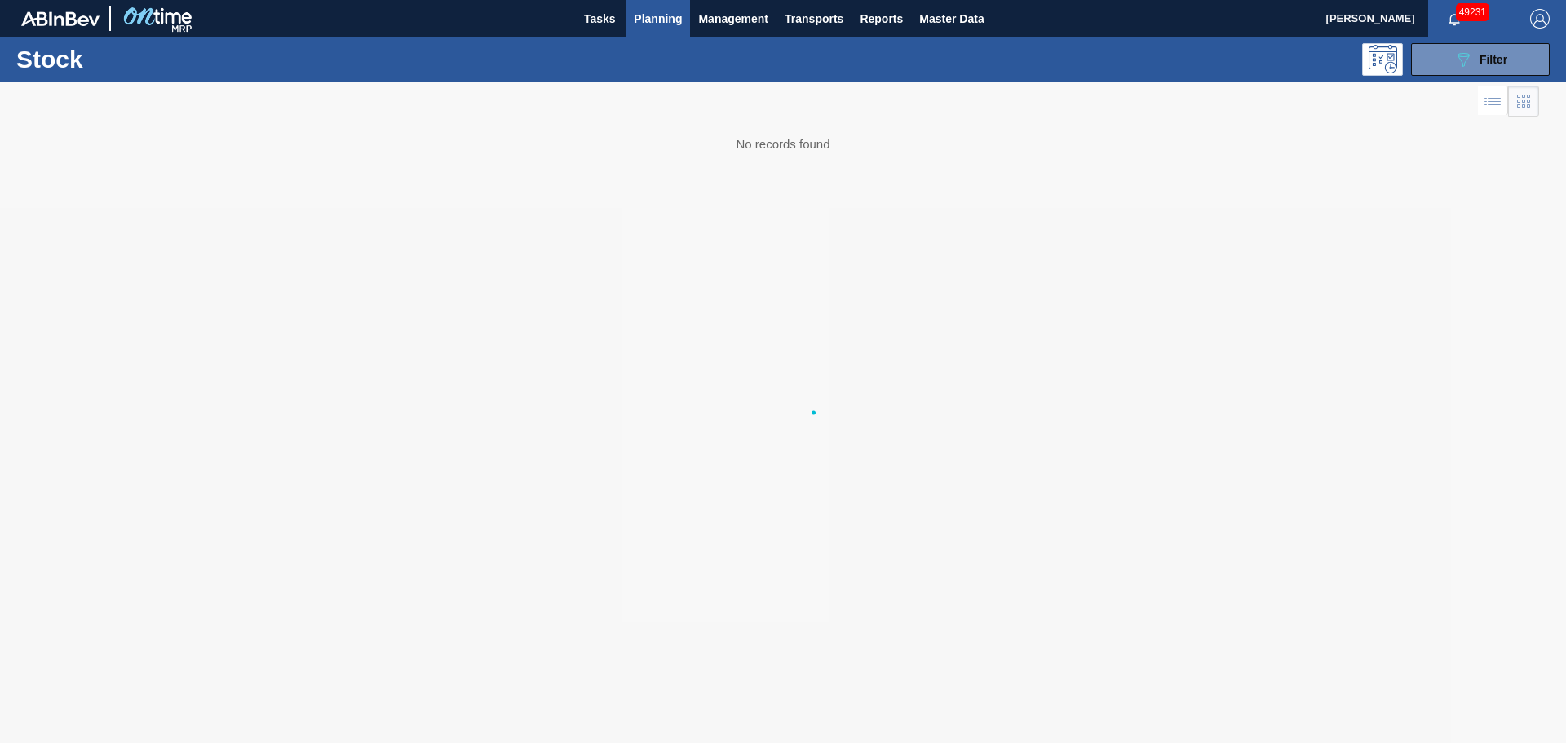
scroll to position [0, 0]
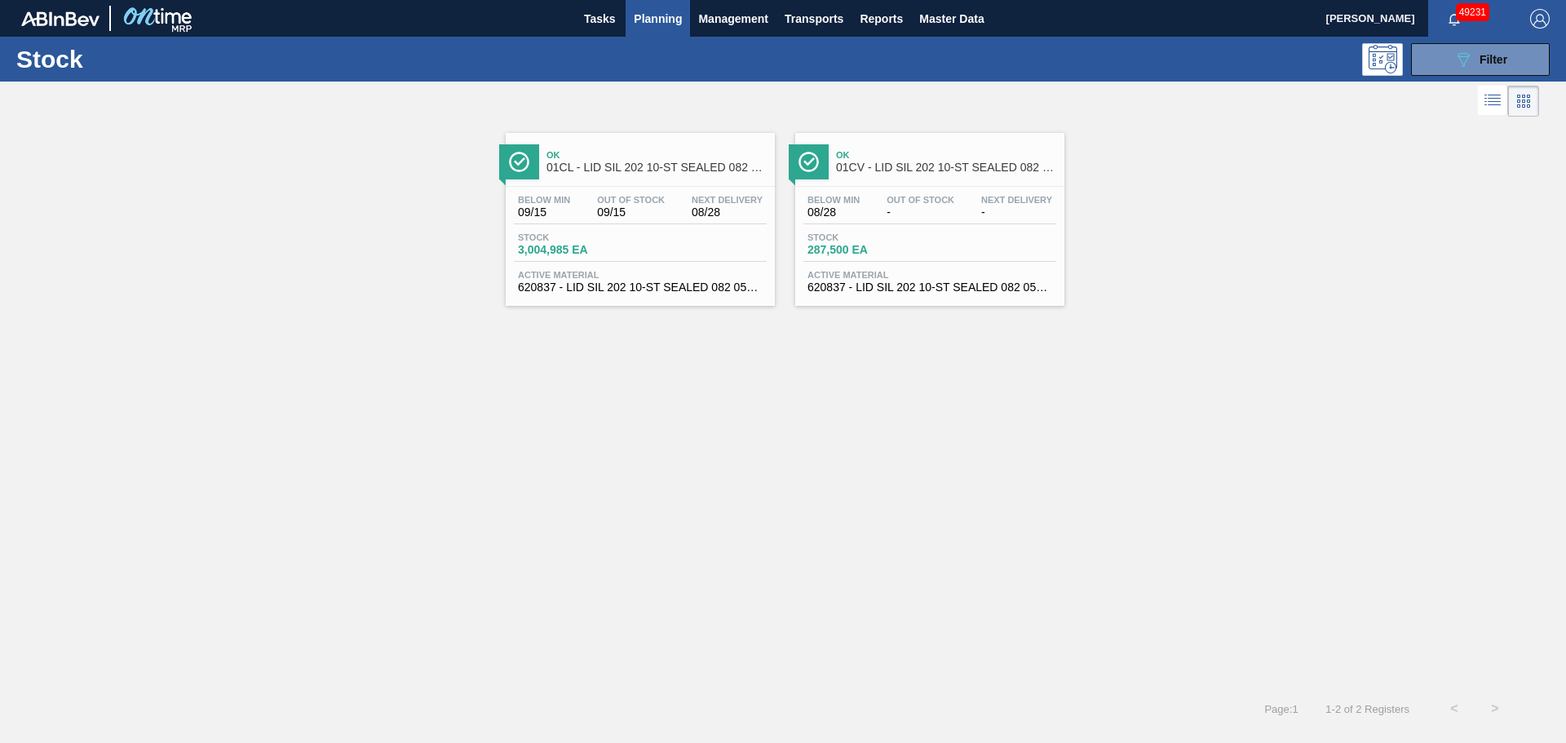
click at [641, 283] on span "620837 - LID SIL 202 10-ST SEALED 082 0523 RED DI" at bounding box center [640, 287] width 245 height 12
click at [1431, 67] on button "089F7B8B-B2A5-4AFE-B5C0-19BA573D28AC Filter" at bounding box center [1480, 59] width 139 height 33
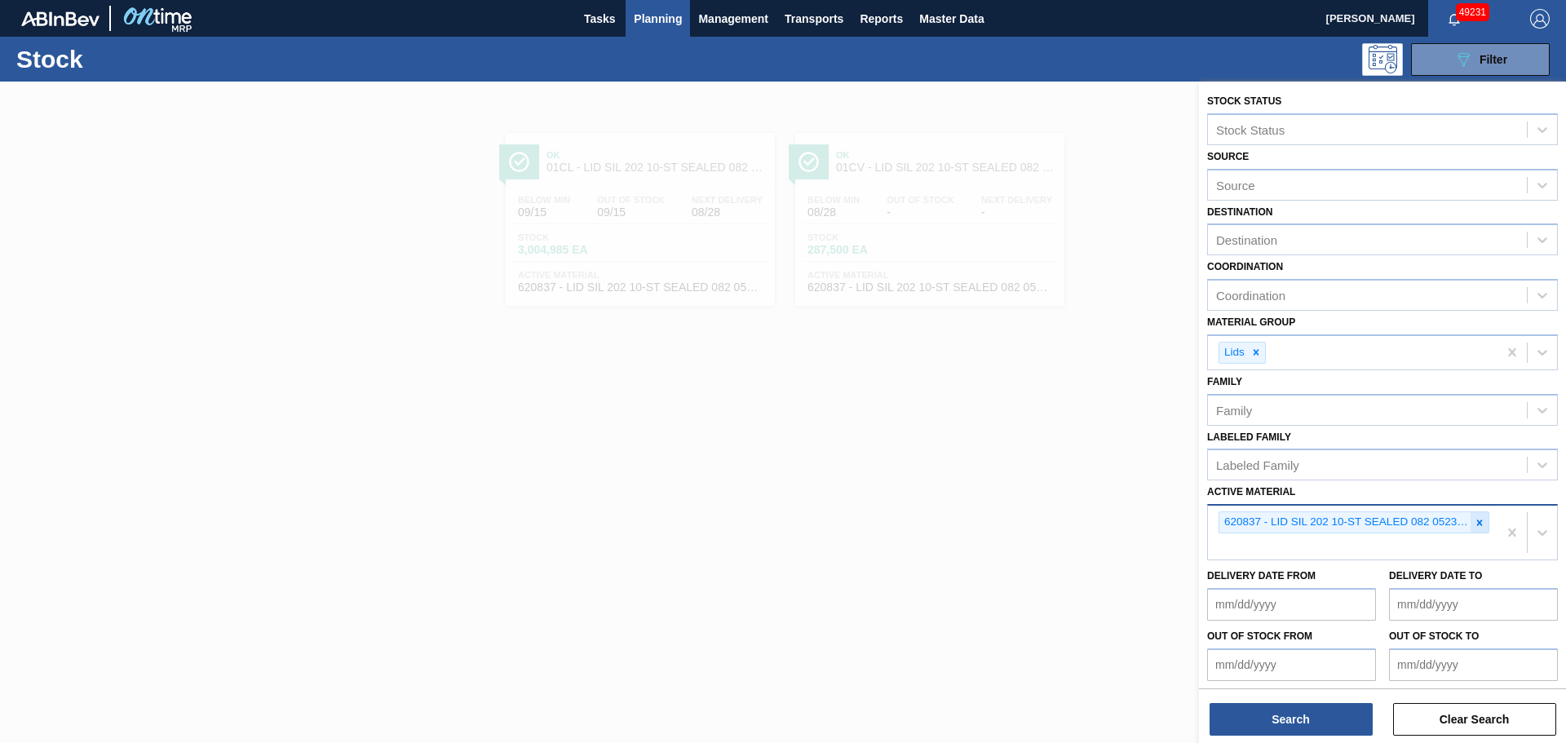
click at [1481, 527] on icon at bounding box center [1479, 522] width 11 height 11
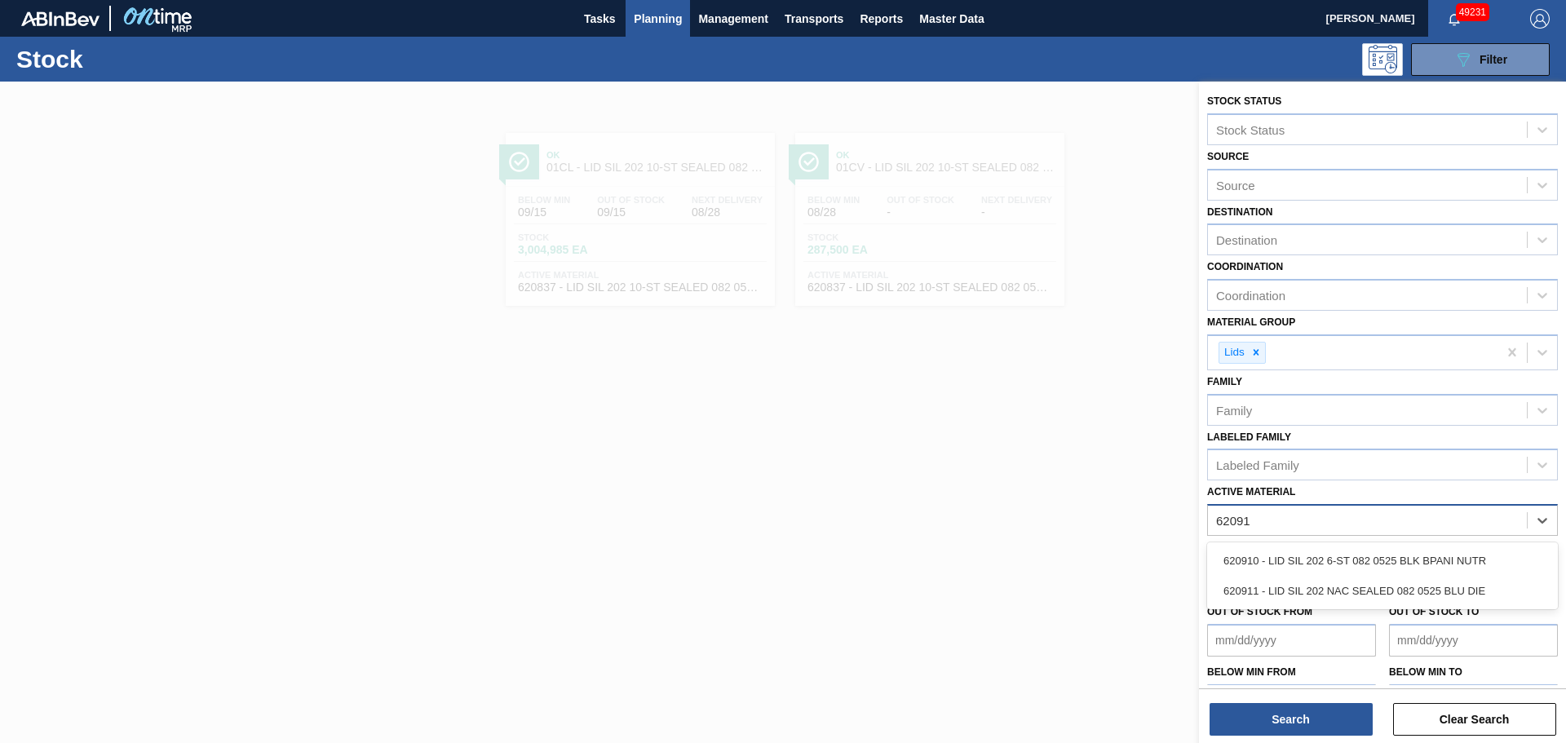
type Material "620911"
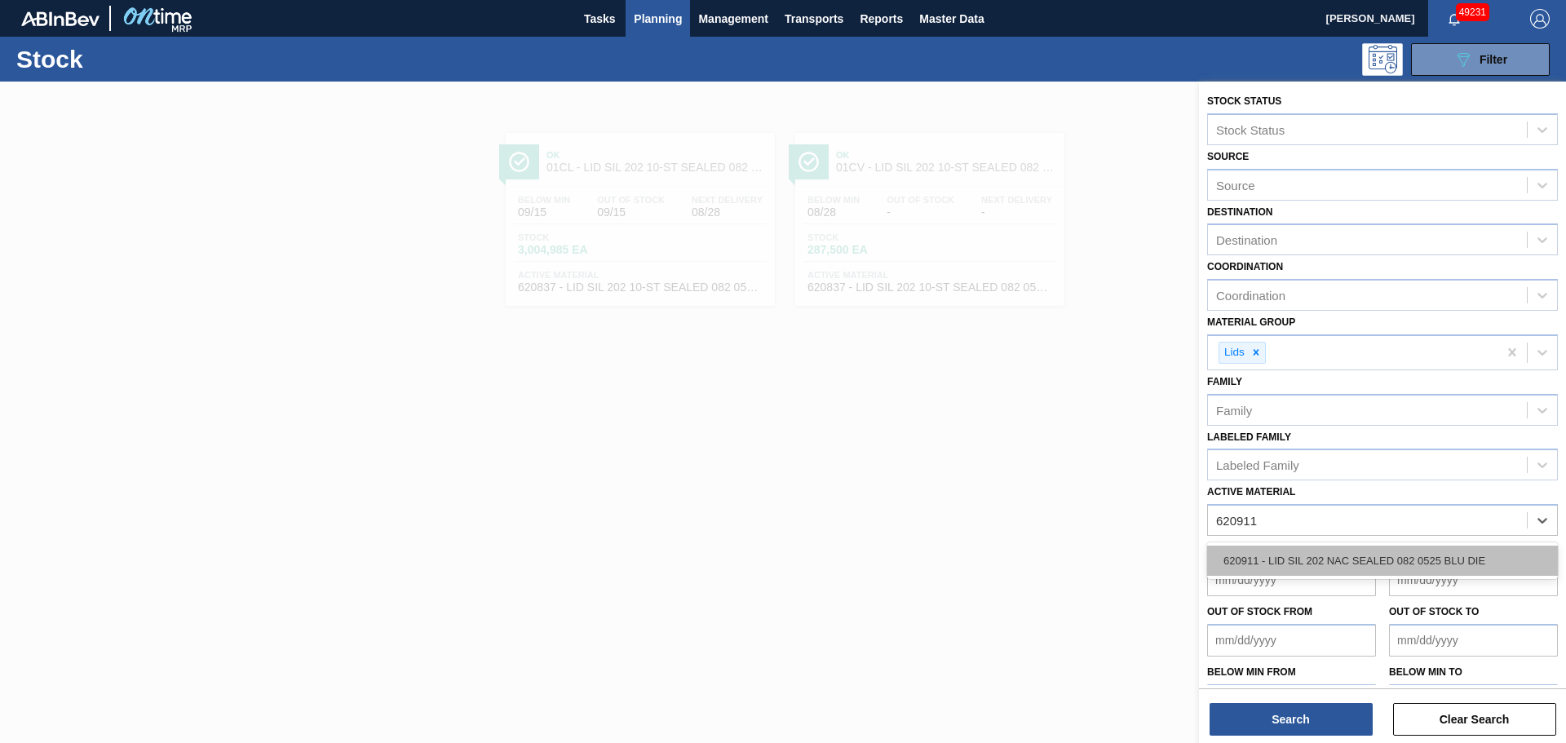
click at [1290, 559] on div "620911 - LID SIL 202 NAC SEALED 082 0525 BLU DIE" at bounding box center [1382, 561] width 351 height 30
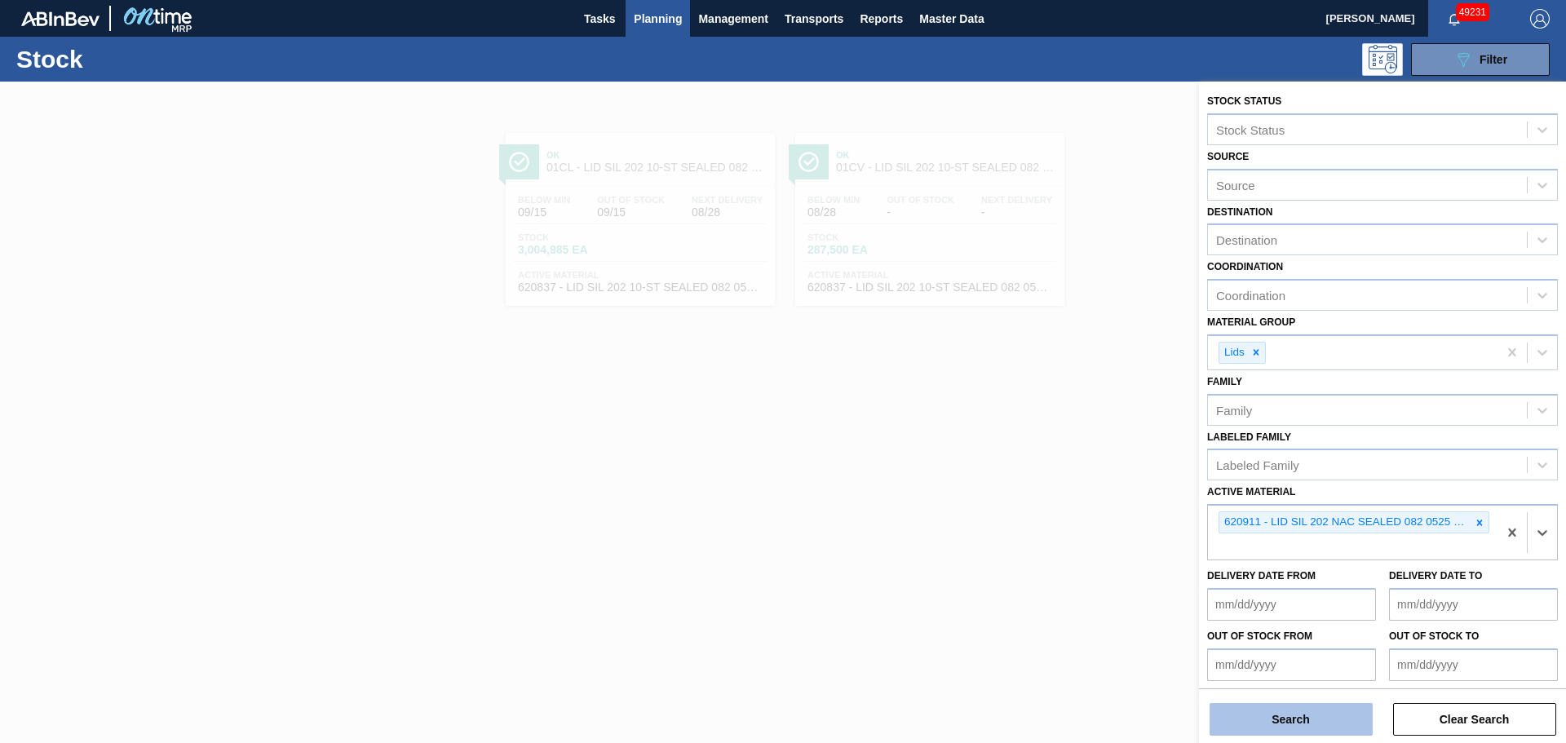
click at [1262, 719] on button "Search" at bounding box center [1291, 719] width 163 height 33
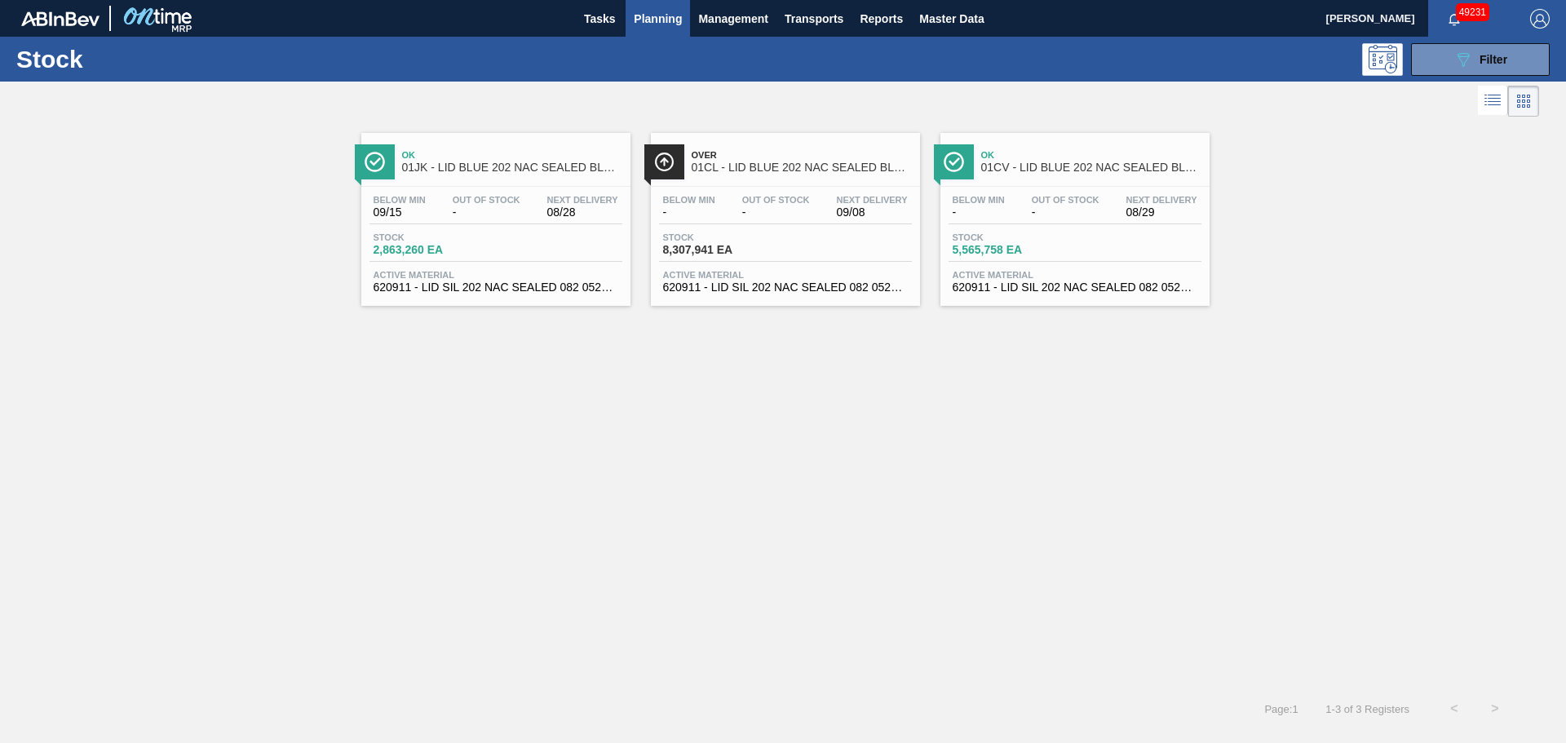
click at [578, 237] on div "Stock 2,863,260 EA" at bounding box center [496, 246] width 253 height 29
